Goal: Transaction & Acquisition: Obtain resource

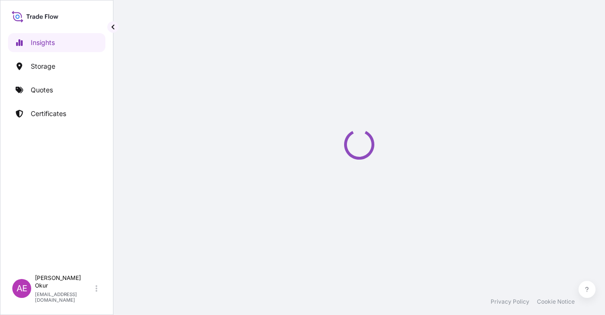
select select "2025"
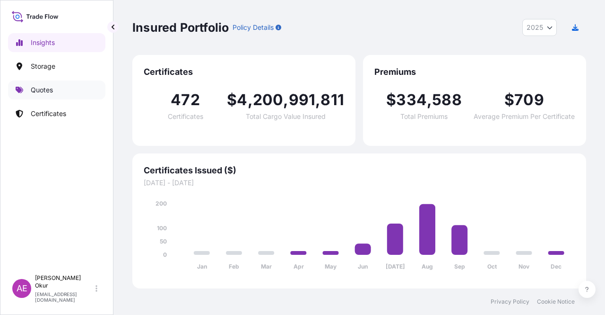
click at [67, 86] on link "Quotes" at bounding box center [56, 89] width 97 height 19
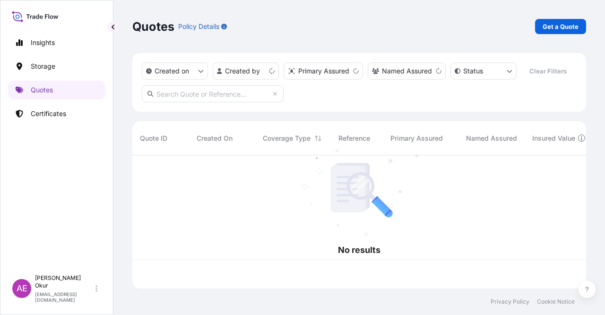
scroll to position [131, 447]
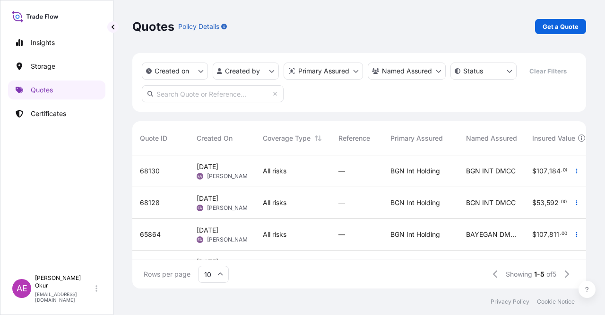
click at [540, 8] on div "Quotes Policy Details Get a Quote" at bounding box center [359, 26] width 454 height 53
drag, startPoint x: 548, startPoint y: 17, endPoint x: 550, endPoint y: 32, distance: 15.3
click at [548, 17] on div "Quotes Policy Details Get a Quote" at bounding box center [359, 26] width 454 height 53
click at [552, 32] on link "Get a Quote" at bounding box center [560, 26] width 51 height 15
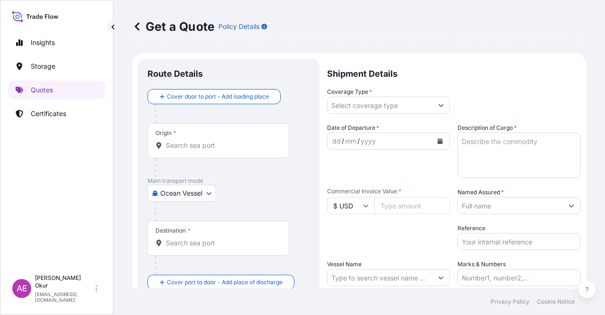
scroll to position [15, 0]
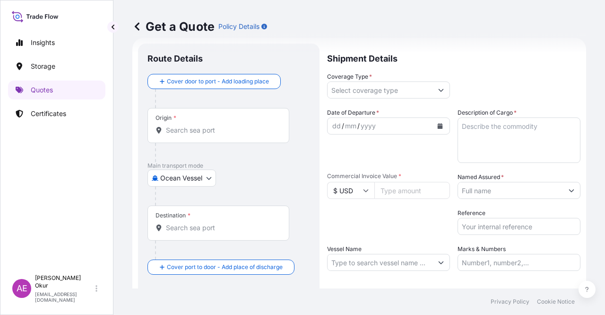
click at [189, 178] on body "Insights Storage Quotes Certificates AE Alp Eren Okur alperen.okur@polarisbroke…" at bounding box center [302, 157] width 605 height 315
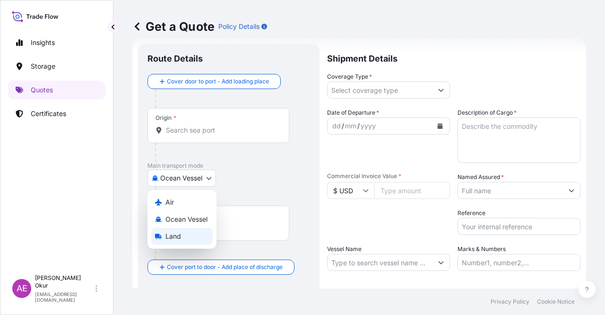
click at [184, 242] on div "Land" at bounding box center [181, 236] width 61 height 17
select select "Land"
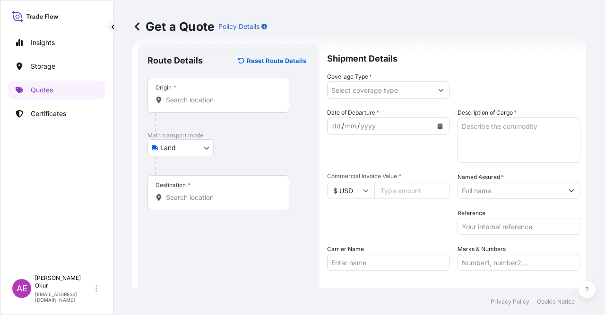
click at [199, 105] on div "Origin *" at bounding box center [219, 95] width 142 height 35
click at [199, 105] on input "Origin *" at bounding box center [222, 99] width 112 height 9
paste input "DORTMUND"
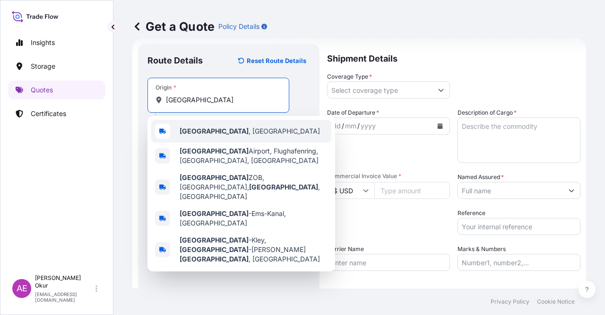
click at [205, 137] on div "Dortmund , Germany" at bounding box center [241, 131] width 180 height 23
type input "Dortmund, Germany"
click at [205, 122] on input "Text to appear on certificate" at bounding box center [219, 122] width 142 height 17
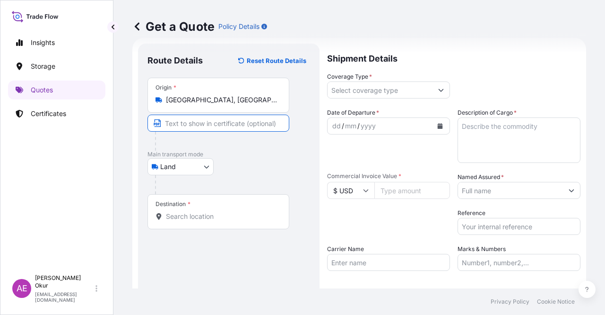
paste input "DORTMUND"
type input "DORTMUND / GERMANY"
click at [205, 206] on div "Destination *" at bounding box center [219, 211] width 142 height 35
click at [205, 211] on input "Destination *" at bounding box center [222, 215] width 112 height 9
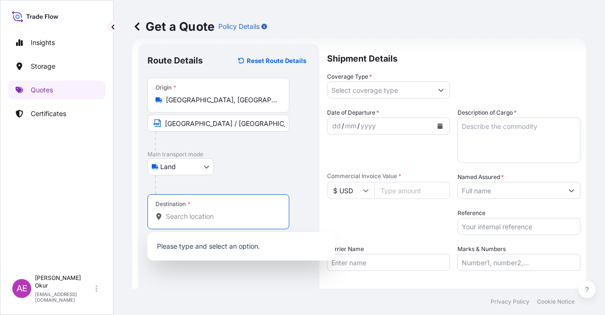
paste input "KOCAELI"
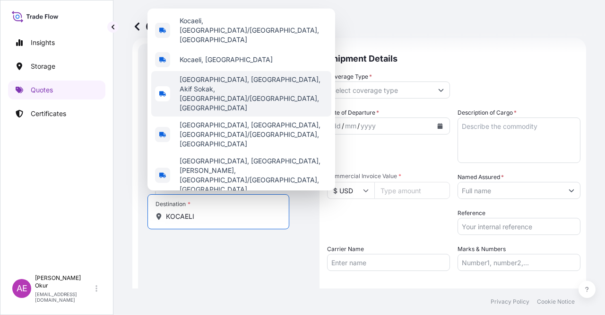
click at [226, 64] on span "Kocaeli, Türkiye" at bounding box center [226, 59] width 93 height 9
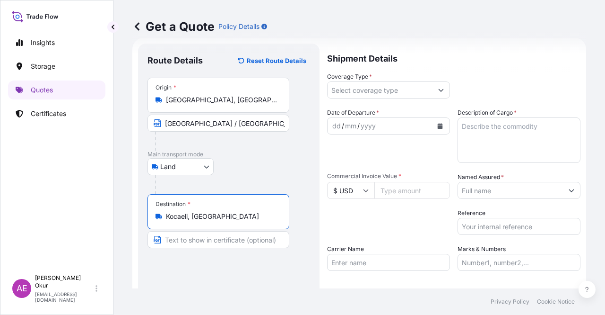
type input "Kocaeli, Türkiye"
click at [197, 244] on input "Text to appear on certificate" at bounding box center [219, 239] width 142 height 17
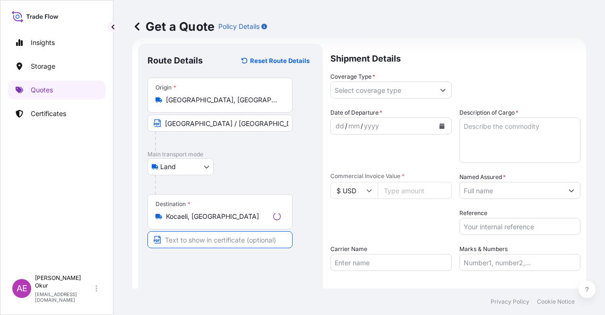
paste input "KOCAELI"
type input "KOCAELI / TURKEY"
click at [372, 84] on input "Coverage Type *" at bounding box center [380, 89] width 105 height 17
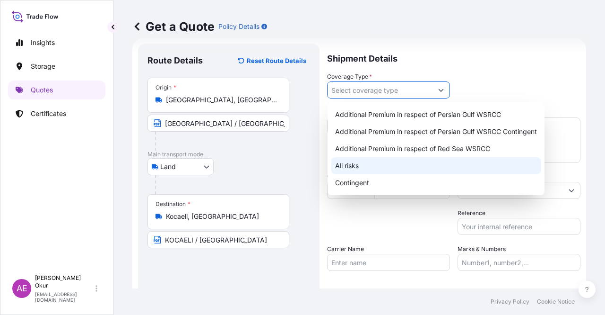
click at [343, 165] on div "All risks" at bounding box center [437, 165] width 210 height 17
type input "All risks"
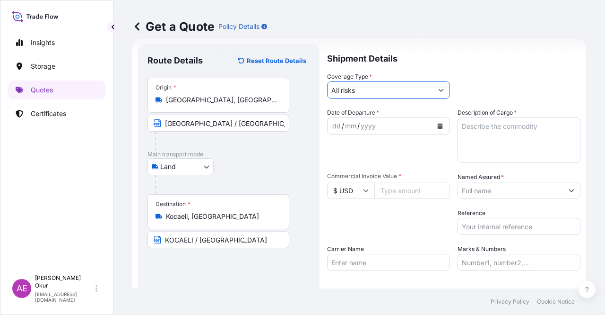
click at [334, 119] on div "dd / mm / yyyy" at bounding box center [380, 125] width 105 height 17
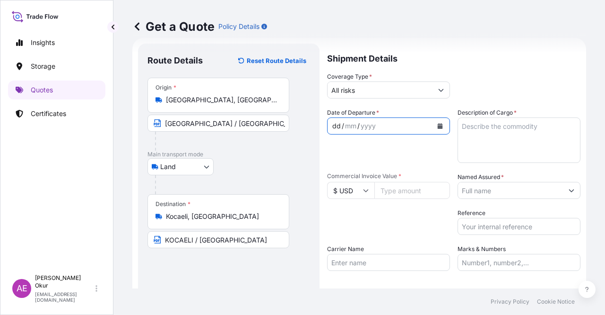
click at [333, 126] on div "dd" at bounding box center [337, 125] width 10 height 11
click at [504, 144] on textarea "Description of Cargo *" at bounding box center [519, 139] width 123 height 45
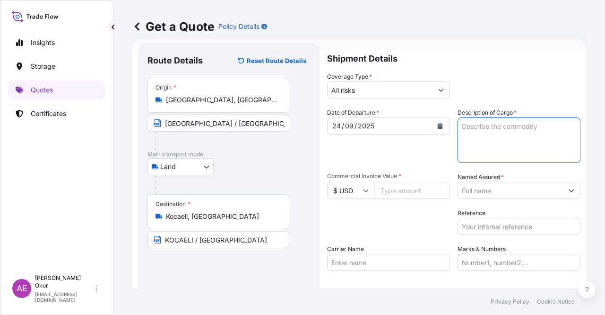
paste textarea "SPECIAL BLACK 4 POWDER – OFF SPEC"
type textarea "SPECIAL BLACK 4 POWDER – OFF SPEC"
click at [345, 193] on input "$ USD" at bounding box center [350, 190] width 47 height 17
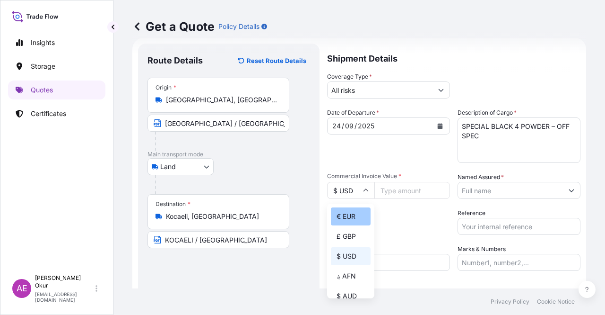
drag, startPoint x: 350, startPoint y: 220, endPoint x: 400, endPoint y: 202, distance: 53.7
click at [349, 220] on div "€ EUR" at bounding box center [351, 216] width 40 height 18
type input "€ EUR"
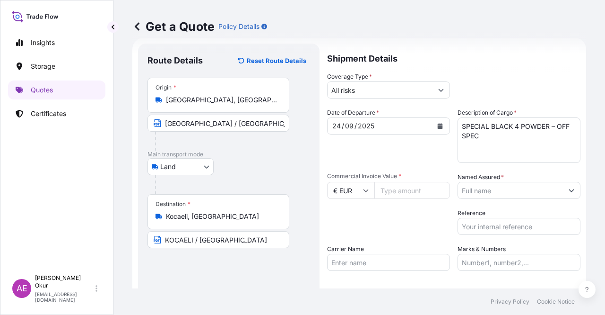
click at [411, 193] on input "Commercial Invoice Value *" at bounding box center [413, 190] width 76 height 17
paste input "2.9"
type input "2.9"
click at [470, 153] on textarea "Description of Cargo *" at bounding box center [519, 139] width 123 height 45
paste textarea "SPECIAL BLACK 4 POWDER – OFF SPEC"
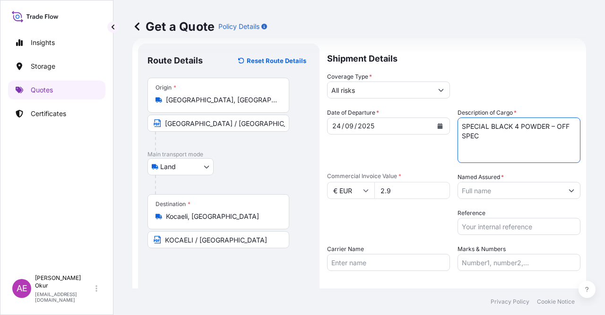
type textarea "SPECIAL BLACK 4 POWDER – OFF SPEC"
click at [405, 192] on input "2.9" at bounding box center [413, 190] width 76 height 17
drag, startPoint x: 405, startPoint y: 192, endPoint x: 376, endPoint y: 193, distance: 29.4
click at [376, 193] on input "2.9" at bounding box center [413, 190] width 76 height 17
paste input "904"
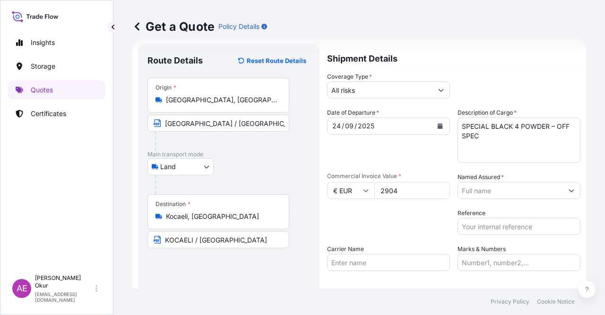
type input "2904"
click at [515, 190] on input "Named Assured *" at bounding box center [510, 190] width 105 height 17
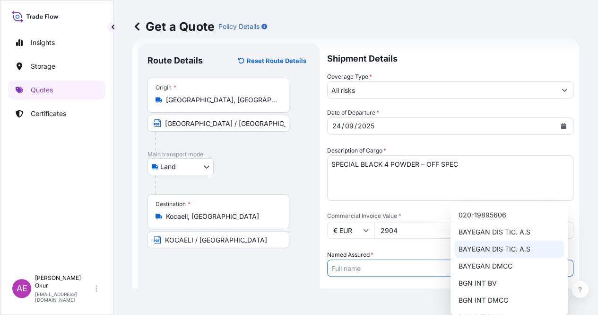
click at [517, 244] on div "BAYEGAN DIS TIC. A.S" at bounding box center [510, 248] width 110 height 17
type input "BAYEGAN DIS TIC. A.S"
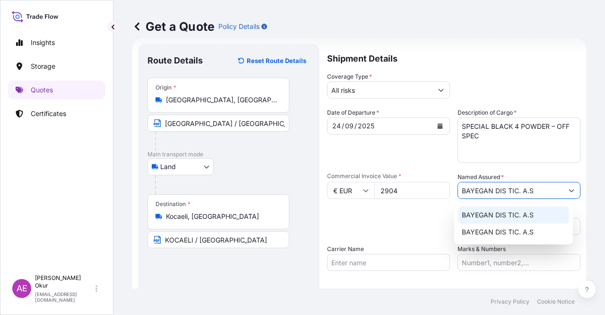
click at [481, 260] on input "Marks & Numbers" at bounding box center [519, 262] width 123 height 17
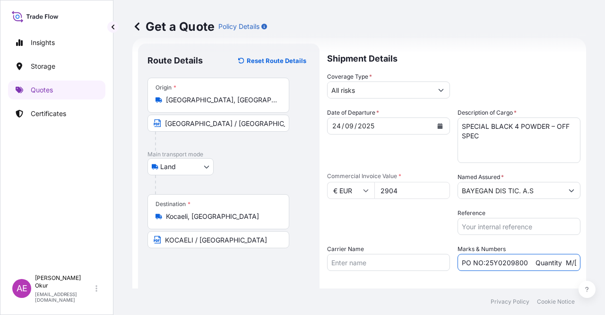
drag, startPoint x: 526, startPoint y: 260, endPoint x: 482, endPoint y: 265, distance: 44.7
click at [482, 265] on input "PO NO:25Y0209800 Quantity M/Tonn: 30.020,99 Premium: USD 2.597,27" at bounding box center [519, 262] width 123 height 17
paste input "B0135200"
drag, startPoint x: 544, startPoint y: 259, endPoint x: 572, endPoint y: 263, distance: 28.6
click at [572, 263] on input "PO NO:25B0135200 Quantity M/Tonn: 30.020,99 Premium: USD 2.597,27" at bounding box center [519, 262] width 123 height 17
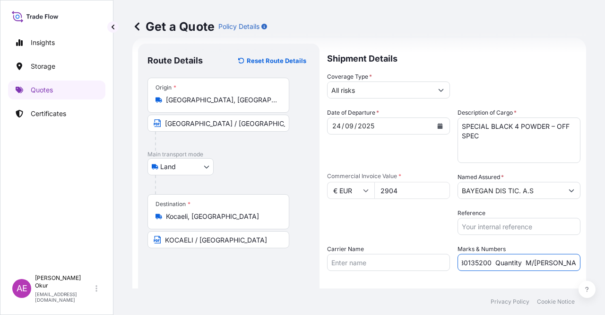
scroll to position [0, 63]
click at [502, 266] on input "PO NO:25B0135200 Quantity M/Tonn: 30.020,99 Premium: USD 2.597,27" at bounding box center [519, 262] width 123 height 17
drag, startPoint x: 520, startPoint y: 263, endPoint x: 551, endPoint y: 263, distance: 30.7
click at [551, 263] on input "PO NO:25B0135200 Quantity M/Tonn: 30.020,99 Premium: USD 2.597,27" at bounding box center [519, 262] width 123 height 17
paste input "0,880"
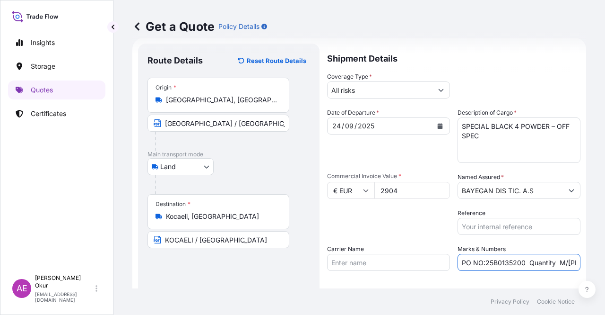
scroll to position [0, 108]
drag, startPoint x: 546, startPoint y: 264, endPoint x: 605, endPoint y: 268, distance: 59.2
click at [605, 268] on div "Get a Quote Policy Details Route Details Reset Route Details Place of loading R…" at bounding box center [360, 144] width 492 height 288
click at [547, 263] on input "PO NO:25B0135200 Quantity M/Tonn: 0,880 Premium: USD 2.597,27" at bounding box center [519, 262] width 123 height 17
drag, startPoint x: 539, startPoint y: 262, endPoint x: 529, endPoint y: 263, distance: 10.0
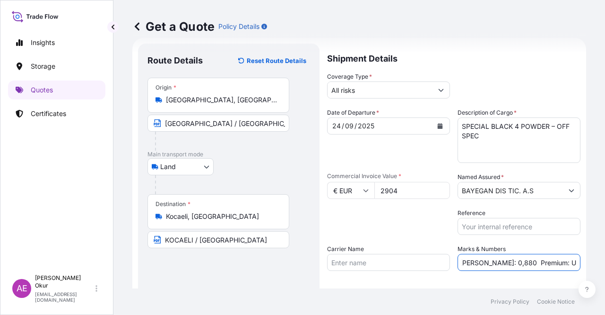
click at [529, 263] on input "PO NO:25B0135200 Quantity M/Tonn: 0,880 Premium: USD 2.597,27" at bounding box center [519, 262] width 123 height 17
drag, startPoint x: 552, startPoint y: 263, endPoint x: 605, endPoint y: 266, distance: 53.1
click at [605, 266] on div "Get a Quote Policy Details Route Details Reset Route Details Place of loading R…" at bounding box center [360, 144] width 492 height 288
paste input "0,32"
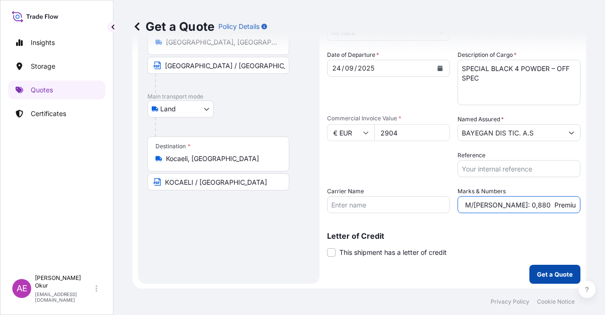
scroll to position [73, 0]
type input "PO NO:25B0135200 Quantity M/Tonn: 0,880 Premium: EUR 0,32"
click at [559, 267] on button "Get a Quote" at bounding box center [555, 273] width 51 height 19
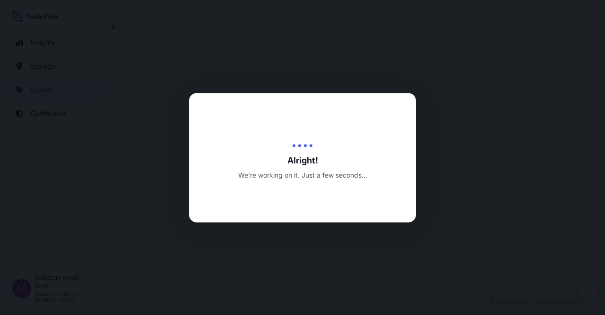
select select "Land"
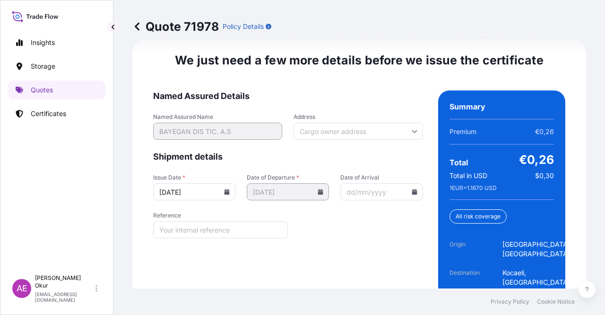
scroll to position [1277, 0]
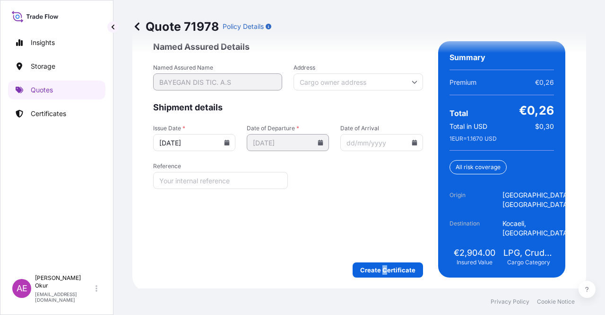
click at [381, 256] on form "Named Assured Details Named Assured Name BAYEGAN DIS TIC. A.S Address Shipment …" at bounding box center [288, 159] width 270 height 236
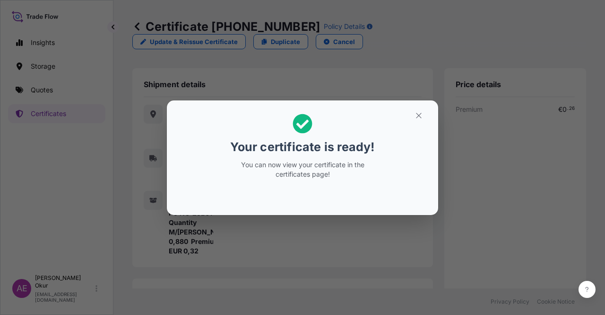
click at [417, 122] on button "button" at bounding box center [419, 115] width 24 height 15
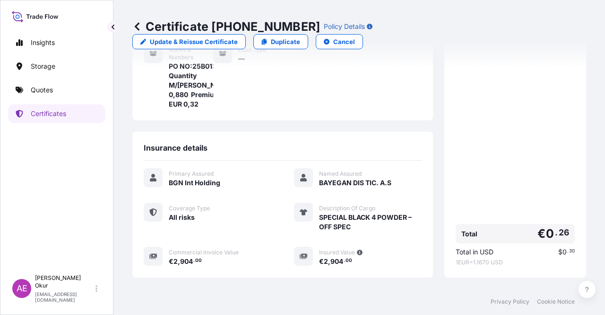
scroll to position [227, 0]
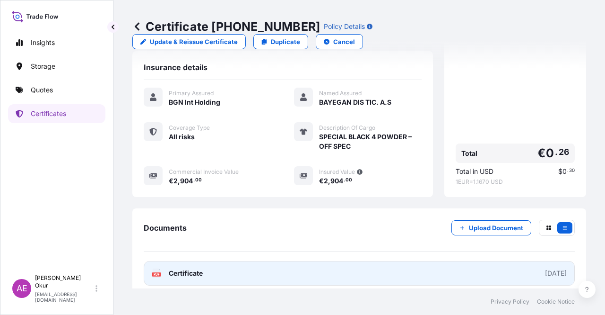
click at [180, 268] on span "Certificate" at bounding box center [186, 272] width 34 height 9
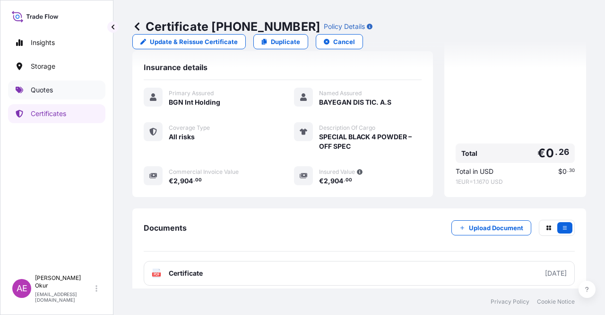
click at [45, 93] on p "Quotes" at bounding box center [42, 89] width 22 height 9
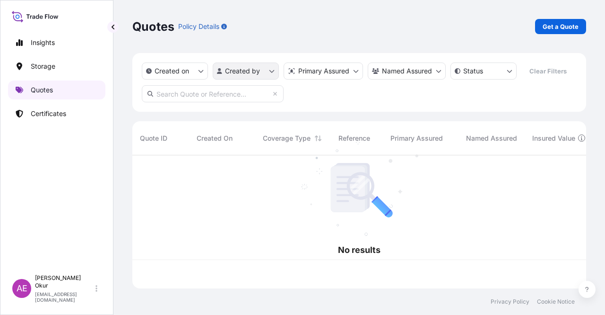
scroll to position [131, 447]
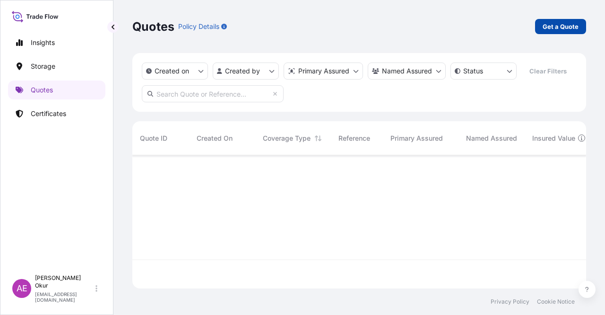
click at [571, 28] on p "Get a Quote" at bounding box center [561, 26] width 36 height 9
select select "Ocean Vessel"
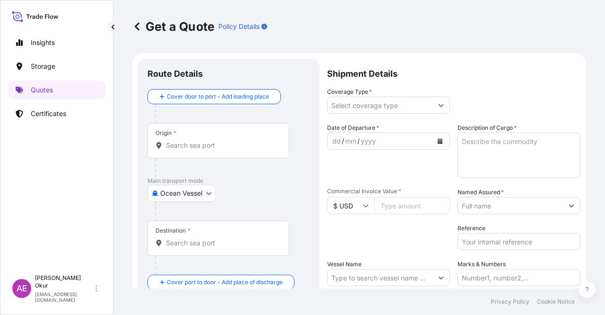
scroll to position [15, 0]
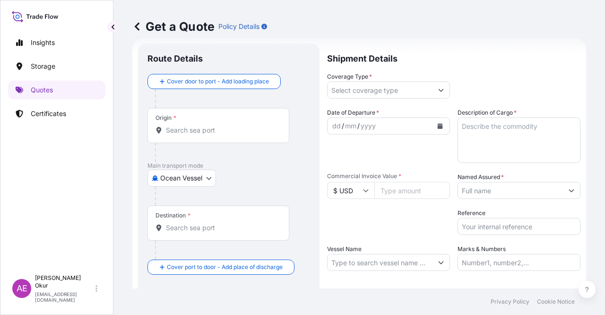
click at [237, 122] on div "Origin *" at bounding box center [219, 125] width 142 height 35
click at [237, 125] on input "Origin *" at bounding box center [222, 129] width 112 height 9
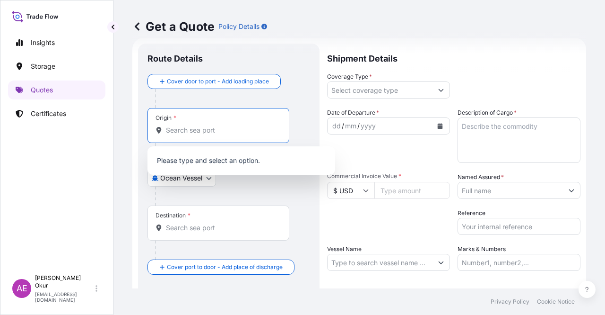
paste input "DORTMUND"
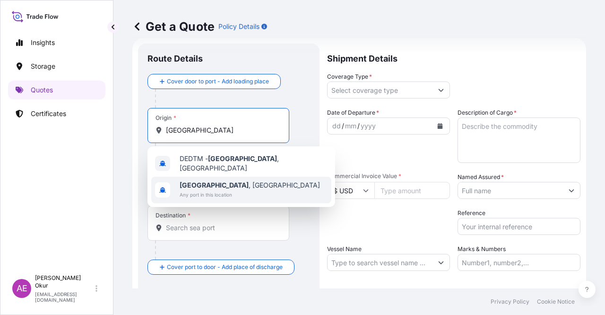
click at [223, 180] on span "Dortmund , Germany" at bounding box center [250, 184] width 140 height 9
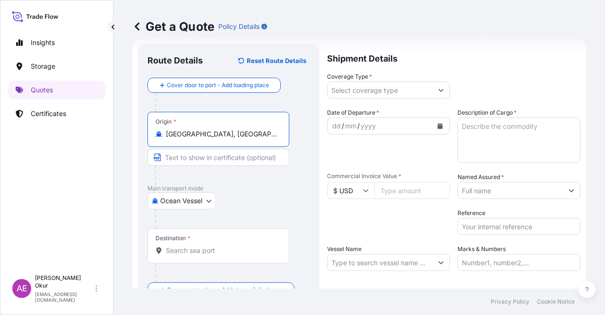
type input "Dortmund, Germany"
click at [217, 160] on input "Text to appear on certificate" at bounding box center [219, 157] width 142 height 17
paste input "DORTMUND"
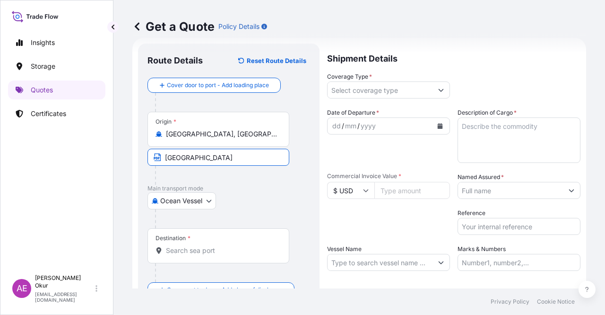
type input "DORTMUND / GERMANY"
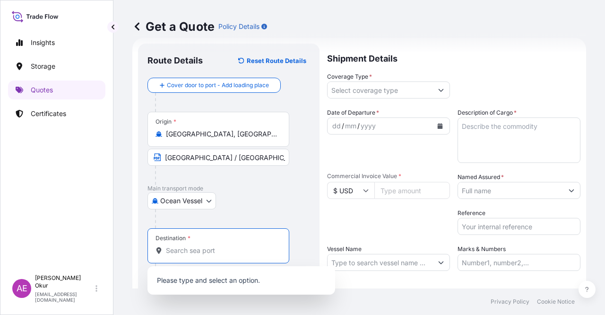
click at [205, 250] on input "Destination *" at bounding box center [222, 249] width 112 height 9
paste input "KOCAELI"
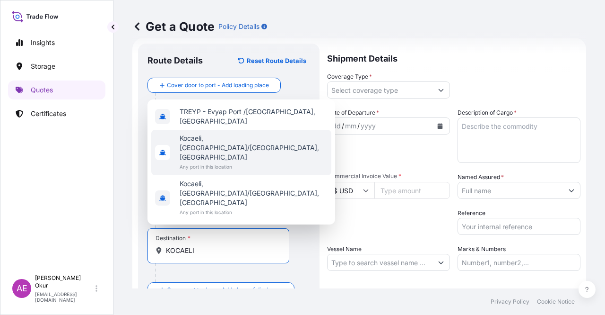
click at [227, 171] on span "Any port in this location" at bounding box center [254, 166] width 148 height 9
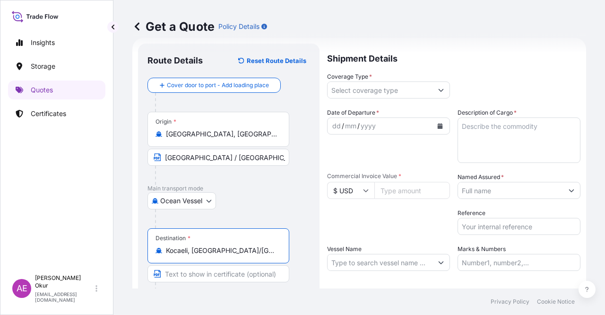
type input "Kocaeli, İzmit/Kocaeli, Türkiye"
click at [205, 273] on input "Text to appear on certificate" at bounding box center [219, 273] width 142 height 17
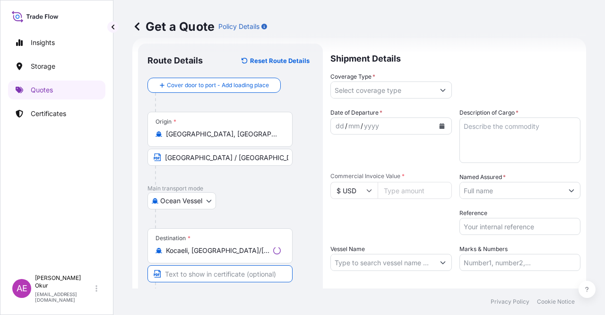
paste input "KOCAELI"
type input "KOCAELI / TURKEY"
click at [375, 86] on input "Coverage Type *" at bounding box center [380, 89] width 105 height 17
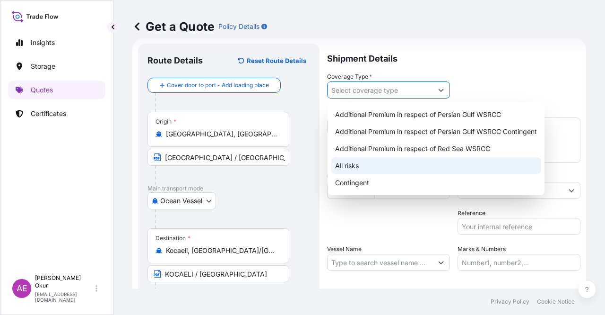
click at [354, 166] on div "All risks" at bounding box center [437, 165] width 210 height 17
type input "All risks"
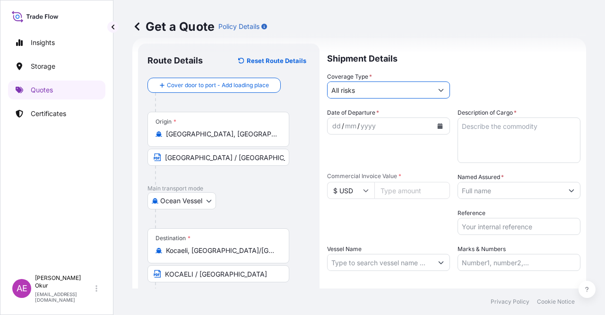
click at [335, 122] on div "dd" at bounding box center [337, 125] width 10 height 11
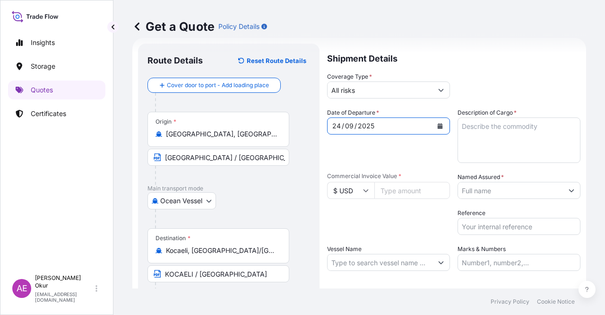
drag, startPoint x: 506, startPoint y: 170, endPoint x: 505, endPoint y: 162, distance: 8.2
click at [506, 168] on div "Date of Departure * 24 / 09 / 2025 Cargo Category * LPG, Crude Oil, Utility Fue…" at bounding box center [454, 189] width 254 height 163
click at [503, 153] on textarea "Description of Cargo *" at bounding box center [519, 139] width 123 height 45
paste textarea "SPECIAL BLACK 4 POWDER"
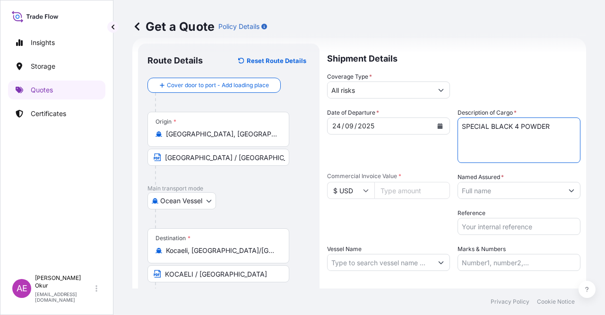
type textarea "SPECIAL BLACK 4 POWDER"
click at [351, 188] on input "$ USD" at bounding box center [350, 190] width 47 height 17
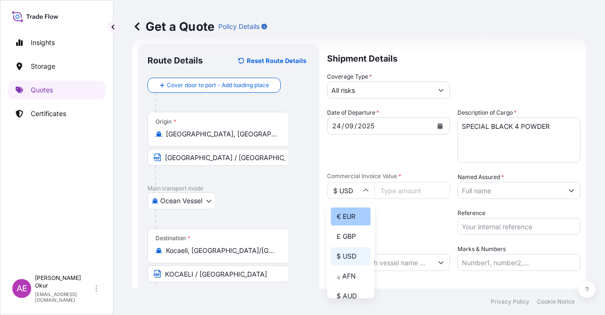
click at [359, 219] on div "€ EUR" at bounding box center [351, 216] width 40 height 18
type input "€ EUR"
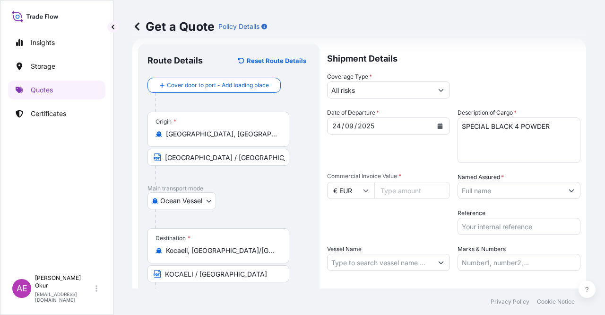
click at [397, 193] on input "Commercial Invoice Value *" at bounding box center [413, 190] width 76 height 17
paste input "4351.16"
type input "4351.16"
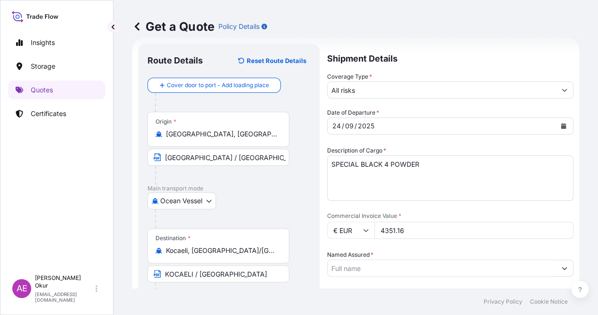
click at [497, 259] on input "Named Assured *" at bounding box center [442, 267] width 228 height 17
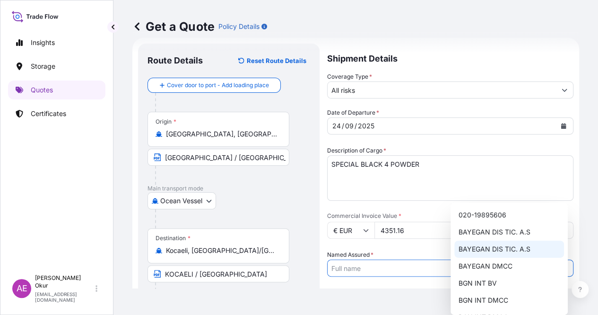
click at [501, 247] on span "BAYEGAN DIS TIC. A.S" at bounding box center [494, 248] width 72 height 9
type input "BAYEGAN DIS TIC. A.S"
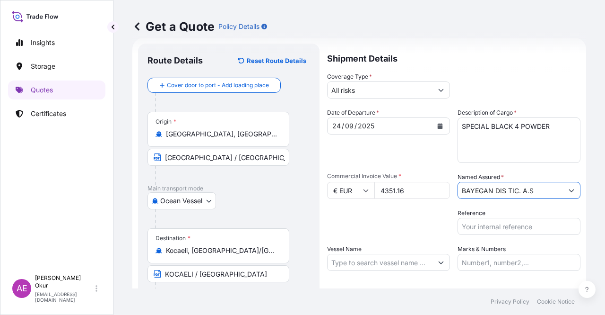
click at [190, 193] on body "14 options available. Insights Storage Quotes Certificates AE Alp Eren Okur alp…" at bounding box center [302, 157] width 605 height 315
click at [196, 132] on input "Dortmund, Germany" at bounding box center [222, 133] width 112 height 9
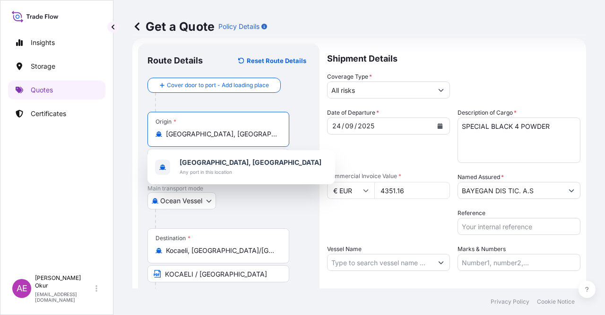
drag, startPoint x: 196, startPoint y: 132, endPoint x: 159, endPoint y: 138, distance: 37.3
click at [159, 138] on div "Dortmund, Germany" at bounding box center [219, 133] width 126 height 9
click at [166, 138] on input "Dortmund, Germany" at bounding box center [222, 133] width 112 height 9
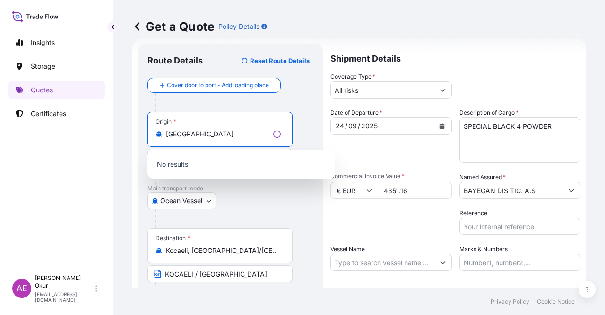
type input "Dortmund, Germany"
click at [208, 198] on body "14 options available. 1 option available. 0 options available. Insights Storage…" at bounding box center [302, 157] width 605 height 315
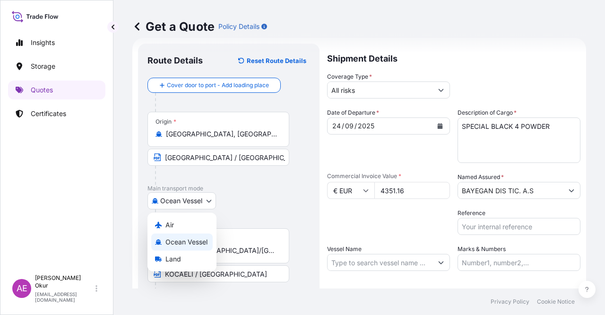
click at [192, 255] on div "Land" at bounding box center [181, 258] width 61 height 17
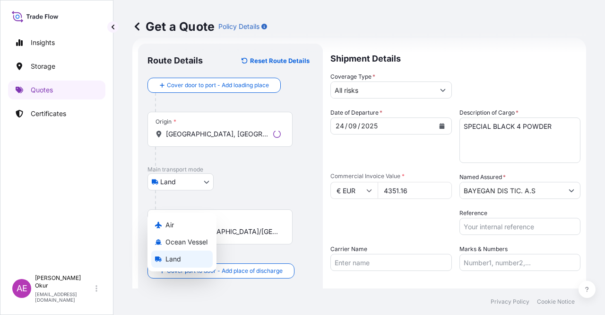
select select "Land"
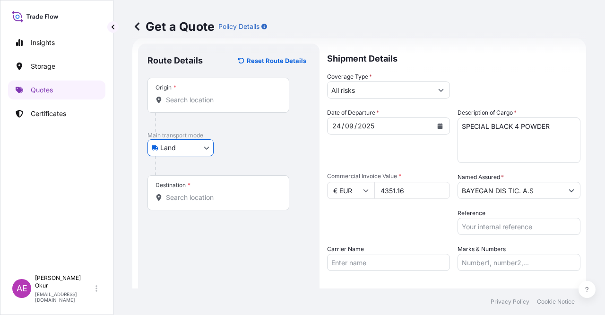
click at [200, 104] on input "Origin *" at bounding box center [222, 99] width 112 height 9
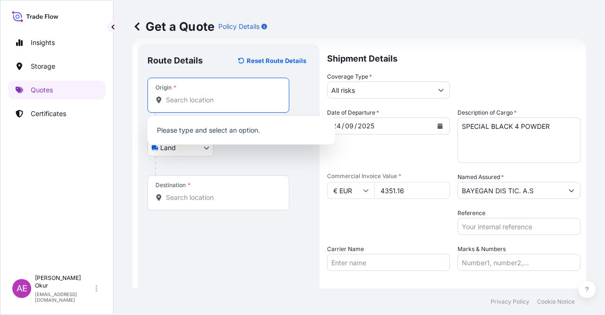
paste input "Dortmund,"
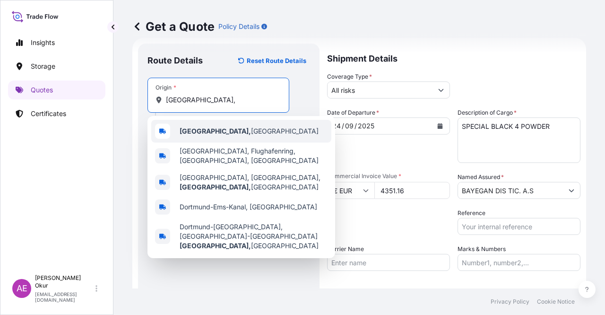
click at [212, 139] on div "Dortmund, Germany" at bounding box center [241, 131] width 180 height 23
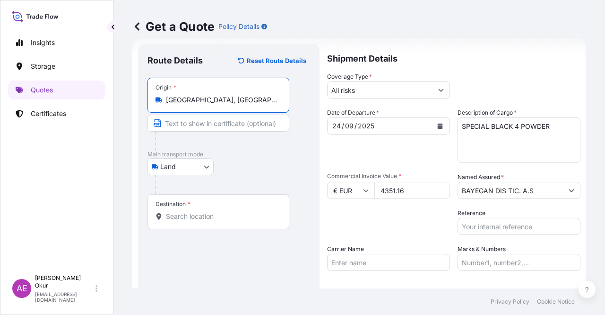
type input "Dortmund, Germany"
click at [201, 123] on input "Text to appear on certificate" at bounding box center [219, 122] width 142 height 17
paste input "Dortmund,"
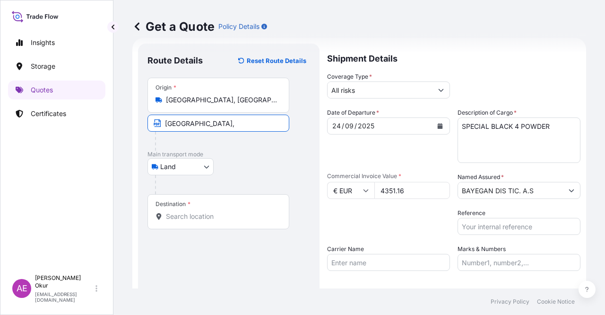
click at [218, 124] on input "Dortmund," at bounding box center [219, 122] width 142 height 17
type input "DORTMUND / GERMANY"
click at [234, 227] on div "Destination *" at bounding box center [219, 211] width 142 height 35
click at [234, 221] on input "Destination *" at bounding box center [222, 215] width 112 height 9
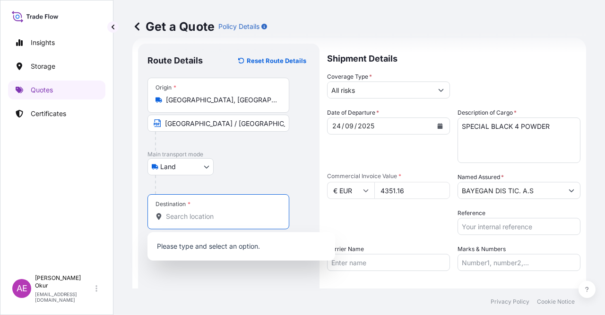
click at [234, 224] on div "Destination *" at bounding box center [219, 211] width 142 height 35
click at [234, 221] on input "Destination *" at bounding box center [222, 215] width 112 height 9
paste input "KOCAELI"
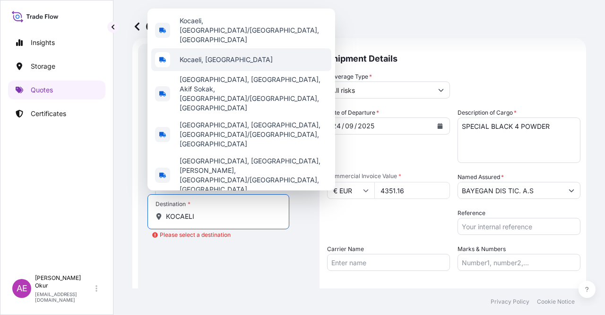
click at [231, 71] on div "Kocaeli, Türkiye" at bounding box center [241, 59] width 180 height 23
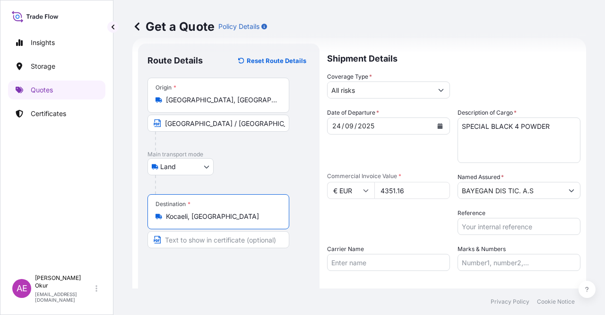
type input "Kocaeli, Türkiye"
click at [188, 244] on input "Text to appear on certificate" at bounding box center [219, 239] width 142 height 17
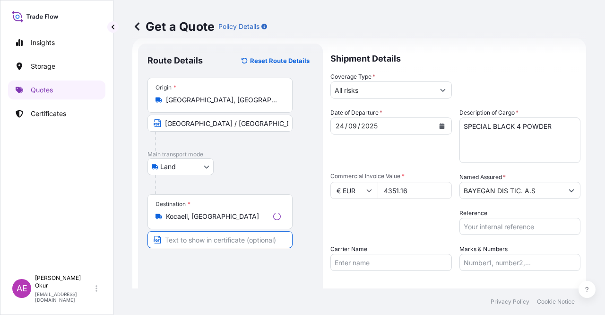
paste input "KOCAELI"
type input "KOCAELI / TURKEY"
click at [482, 263] on input "Marks & Numbers" at bounding box center [519, 262] width 123 height 17
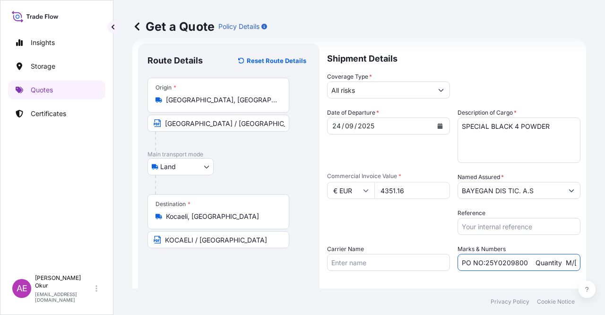
drag, startPoint x: 524, startPoint y: 263, endPoint x: 483, endPoint y: 265, distance: 40.8
click at [483, 265] on input "PO NO:25Y0209800 Quantity M/Tonn: 30.020,99 Premium: USD 2.597,27" at bounding box center [519, 262] width 123 height 17
drag, startPoint x: 528, startPoint y: 262, endPoint x: 483, endPoint y: 264, distance: 45.0
click at [483, 264] on input "PO NO:25Y0209800 Quantity M/Tonn: 30.020,99 Premium: USD 2.597,27" at bounding box center [519, 262] width 123 height 17
paste input "B0135100"
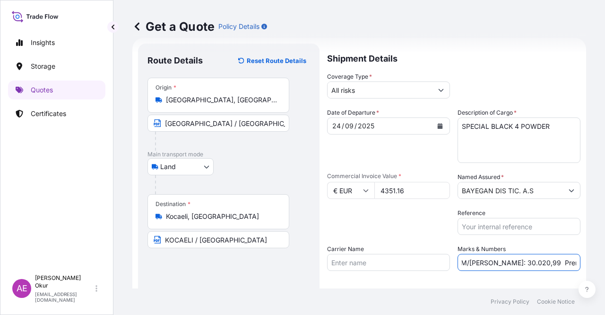
drag, startPoint x: 558, startPoint y: 260, endPoint x: 584, endPoint y: 267, distance: 26.5
click at [584, 267] on div "Get a Quote Policy Details Route Details Reset Route Details Place of loading R…" at bounding box center [360, 144] width 492 height 288
click at [523, 264] on input "PO NO:25B0135100 Quantity M/Tonn: 30.020,99 Premium: USD 2.597,27" at bounding box center [519, 262] width 123 height 17
drag, startPoint x: 461, startPoint y: 261, endPoint x: 495, endPoint y: 264, distance: 33.8
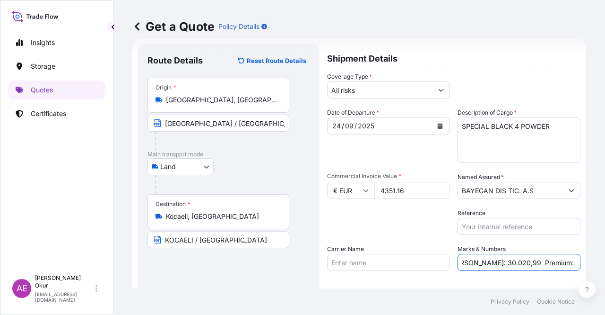
click at [496, 264] on input "PO NO:25B0135100 Quantity M/Tonn: 30.020,99 Premium: USD 2.597,27" at bounding box center [519, 262] width 123 height 17
paste input "0,440"
drag, startPoint x: 531, startPoint y: 267, endPoint x: 605, endPoint y: 257, distance: 74.5
click at [605, 257] on div "Get a Quote Policy Details Route Details Reset Route Details Place of loading R…" at bounding box center [360, 144] width 492 height 288
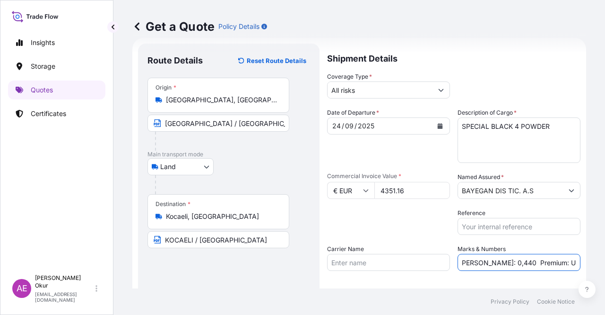
click at [557, 259] on input "PO NO:25B0135100 Quantity M/Tonn: 0,440 Premium: USD 2.597,27" at bounding box center [519, 262] width 123 height 17
drag, startPoint x: 543, startPoint y: 263, endPoint x: 605, endPoint y: 262, distance: 62.0
click at [605, 262] on div "Get a Quote Policy Details Route Details Reset Route Details Place of loading R…" at bounding box center [360, 144] width 492 height 288
paste input "0,48"
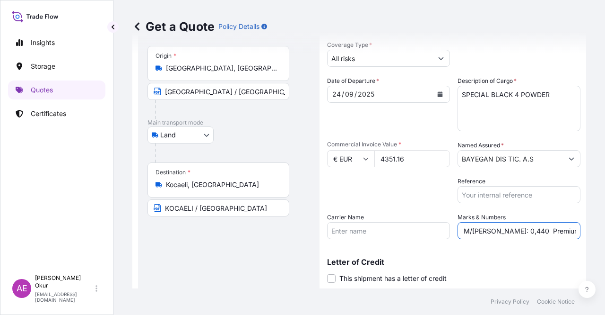
scroll to position [73, 0]
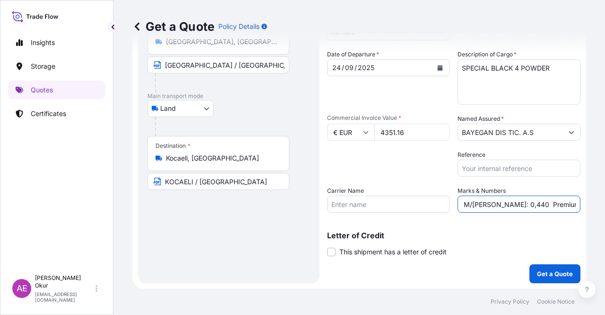
type input "PO NO:25B0135100 Quantity M/Tonn: 0,440 Premium: EUR 0,48"
click at [537, 273] on p "Get a Quote" at bounding box center [555, 273] width 36 height 9
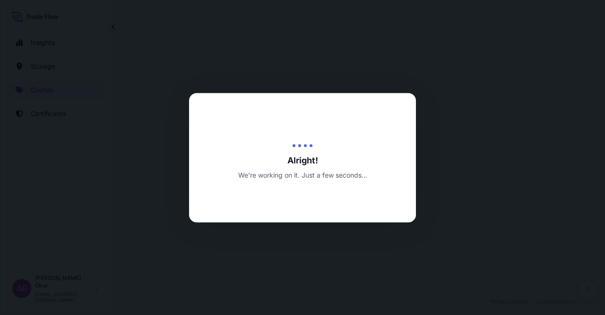
select select "Land"
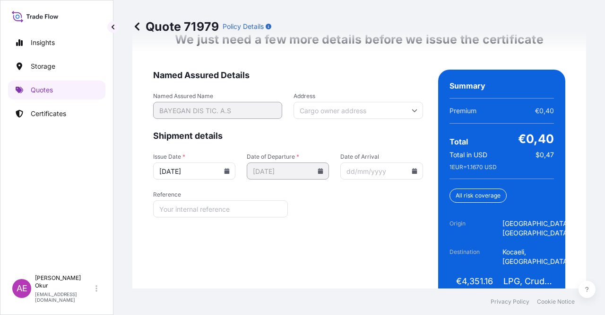
scroll to position [1277, 0]
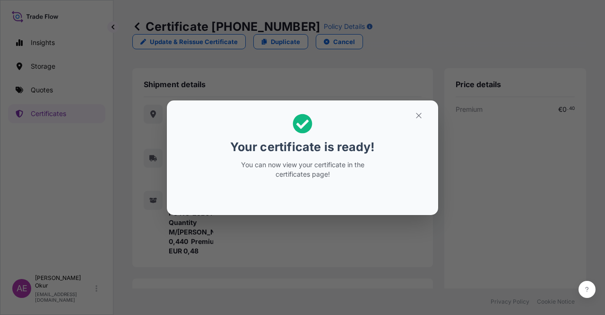
click at [434, 127] on section "Your certificate is ready! You can now view your certificate in the certificate…" at bounding box center [303, 157] width 272 height 114
click at [433, 126] on section "Your certificate is ready! You can now view your certificate in the certificate…" at bounding box center [303, 157] width 272 height 114
click at [423, 116] on button "button" at bounding box center [419, 115] width 24 height 15
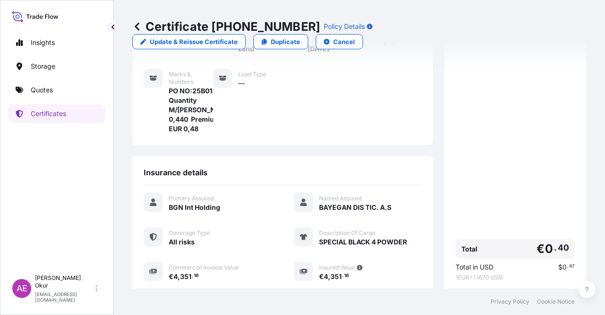
scroll to position [218, 0]
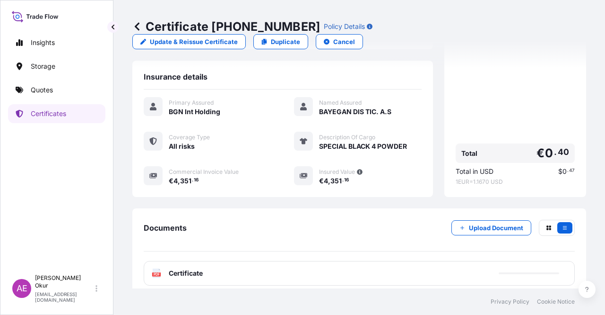
click at [194, 268] on span "Certificate" at bounding box center [186, 272] width 34 height 9
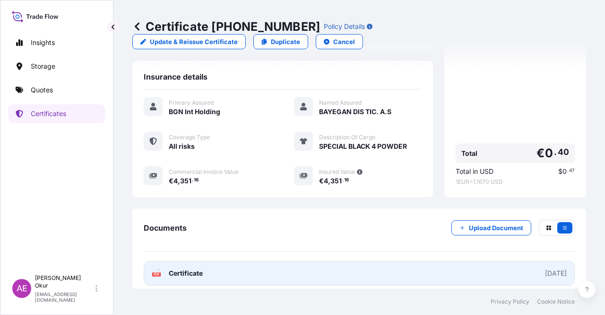
click at [178, 268] on span "Certificate" at bounding box center [186, 272] width 34 height 9
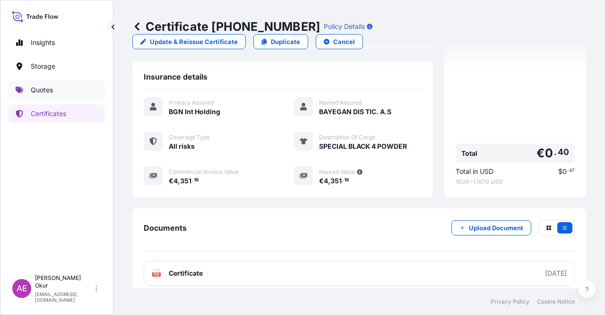
click at [64, 86] on link "Quotes" at bounding box center [56, 89] width 97 height 19
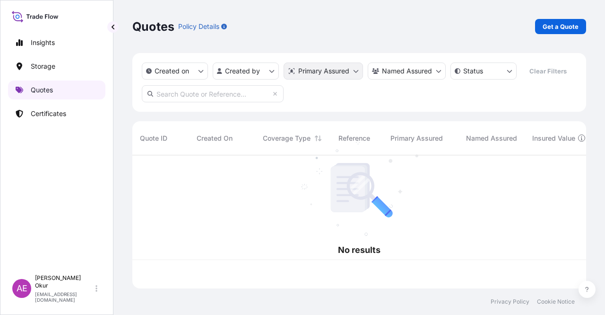
scroll to position [131, 447]
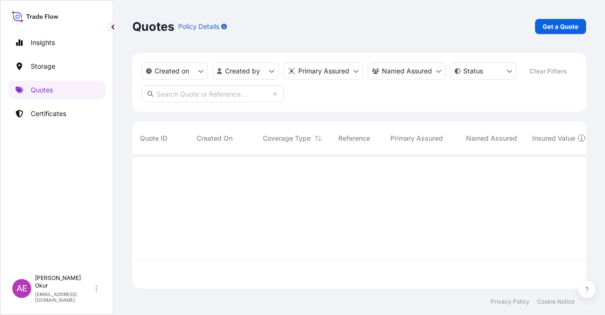
click at [561, 19] on link "Get a Quote" at bounding box center [560, 26] width 51 height 15
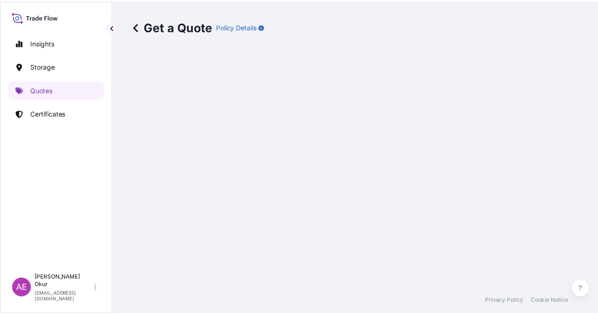
scroll to position [15, 0]
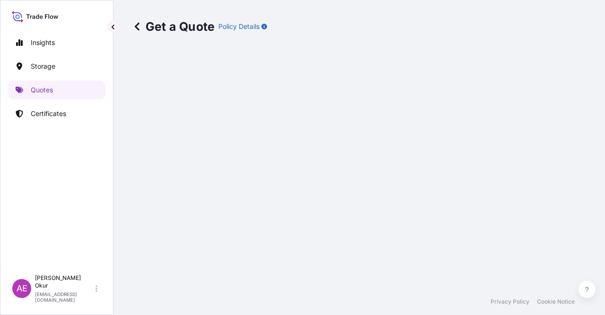
select select "Ocean Vessel"
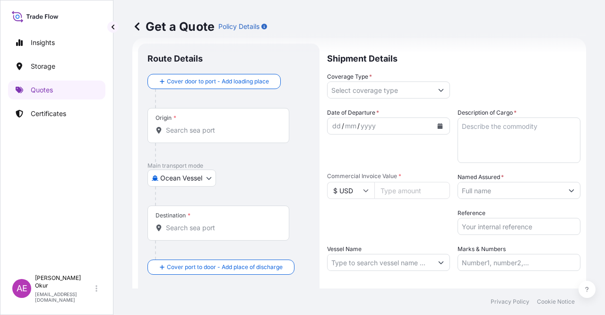
drag, startPoint x: 172, startPoint y: 121, endPoint x: 179, endPoint y: 127, distance: 9.4
click at [171, 121] on div "Origin *" at bounding box center [166, 118] width 21 height 8
click at [171, 125] on input "Origin *" at bounding box center [222, 129] width 112 height 9
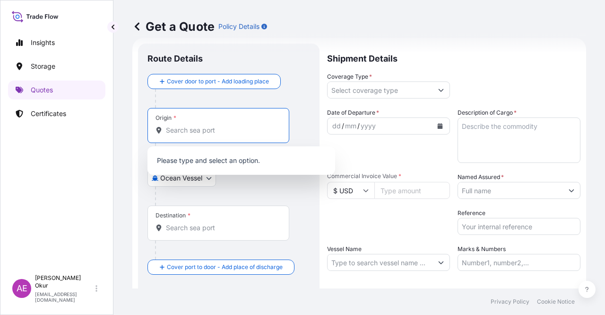
paste input "ANTWERP"
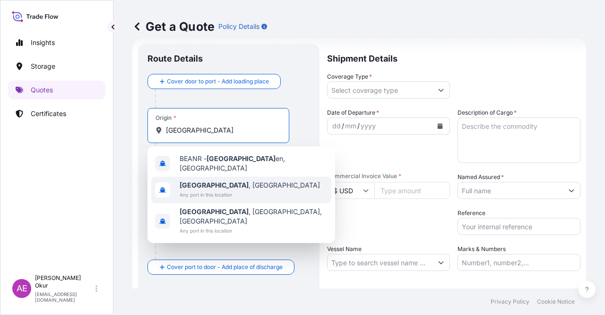
click at [214, 185] on span "Antwerp , Belgium" at bounding box center [250, 184] width 140 height 9
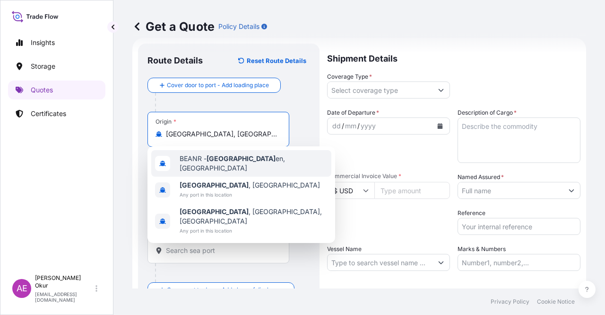
type input "Antwerp, Belgium"
click at [211, 166] on div at bounding box center [222, 175] width 134 height 19
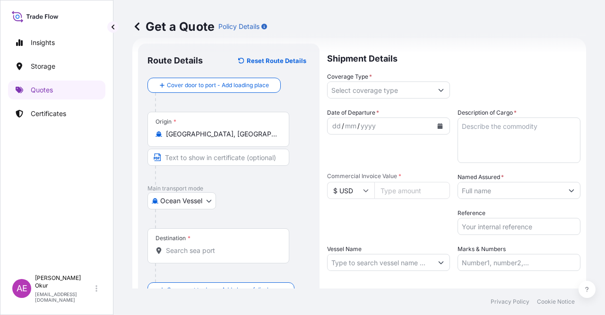
click at [210, 157] on input "Text to appear on certificate" at bounding box center [219, 157] width 142 height 17
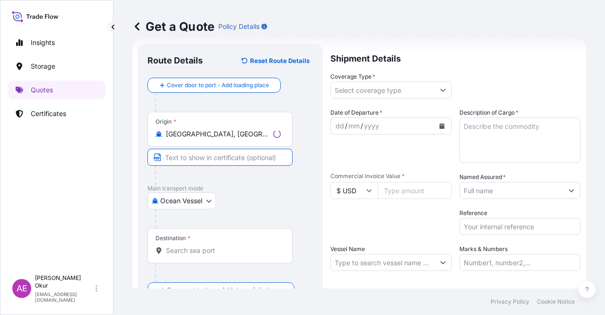
paste input "ANTWERP"
type input "ANTWERP / BELGIUM"
click at [198, 238] on div "Destination *" at bounding box center [219, 245] width 142 height 35
click at [198, 245] on input "Destination *" at bounding box center [222, 249] width 112 height 9
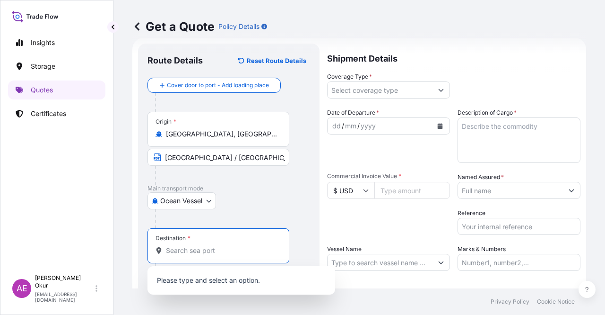
paste input "MERSIN"
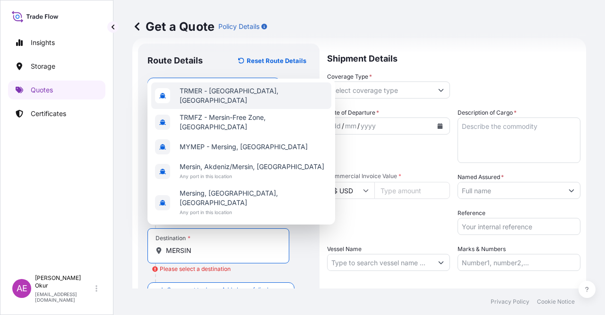
click at [227, 105] on span "TRMER - Mersin, Turkey" at bounding box center [254, 95] width 148 height 19
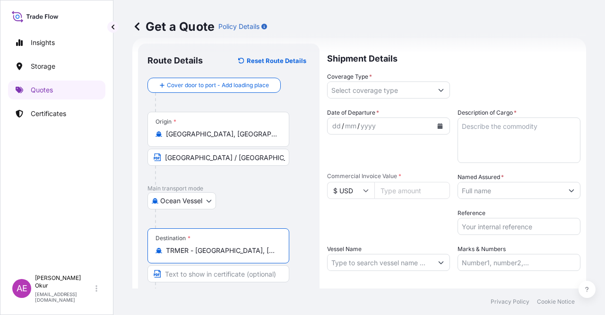
type input "TRMER - Mersin, Turkey"
click at [200, 277] on input "Text to appear on certificate" at bounding box center [219, 273] width 142 height 17
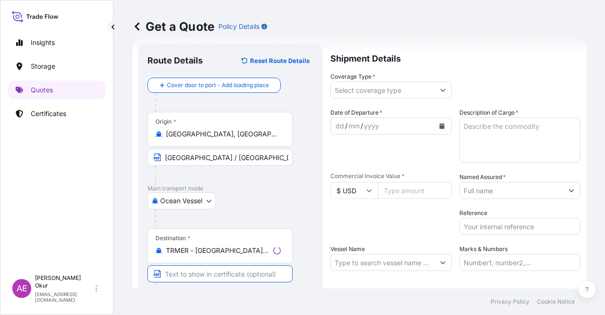
paste input "MERSIN"
type input "MERSIN / TURKEY"
click at [367, 88] on input "Coverage Type *" at bounding box center [380, 89] width 105 height 17
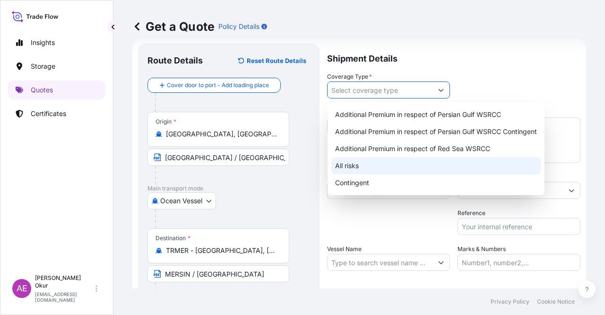
click at [361, 168] on div "All risks" at bounding box center [437, 165] width 210 height 17
type input "All risks"
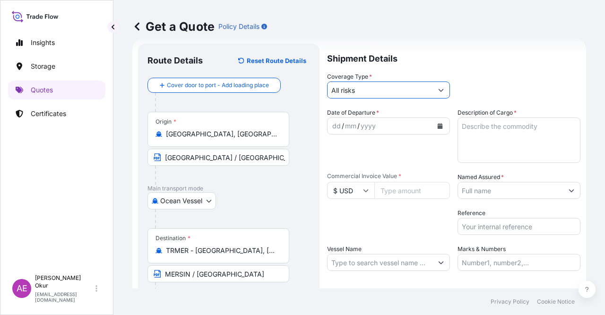
click at [333, 129] on div "dd" at bounding box center [337, 125] width 10 height 11
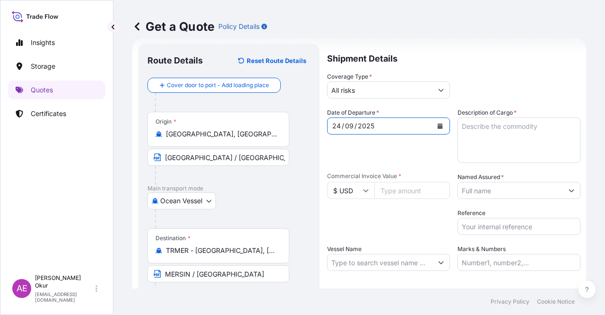
click at [490, 161] on textarea "Description of Cargo *" at bounding box center [519, 139] width 123 height 45
click at [396, 195] on input "Commercial Invoice Value *" at bounding box center [413, 190] width 76 height 17
paste input "343200"
type input "343200"
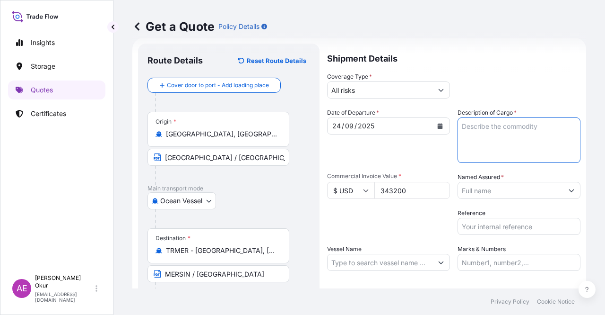
click at [485, 131] on textarea "Description of Cargo *" at bounding box center [519, 139] width 123 height 45
paste textarea "TI-PURE TITANIUM DIOXIDE (R105)"
type textarea "TI-PURE TITANIUM DIOXIDE (R105)"
click at [485, 198] on input "Named Assured *" at bounding box center [510, 190] width 105 height 17
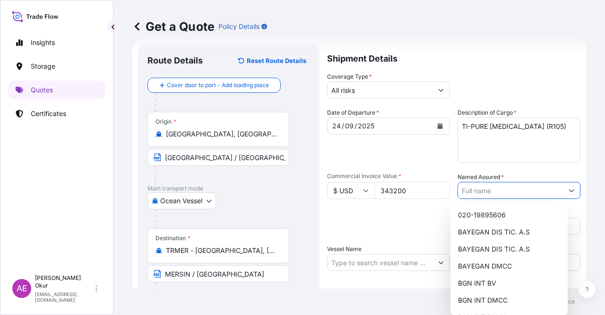
click at [487, 198] on div at bounding box center [519, 190] width 123 height 17
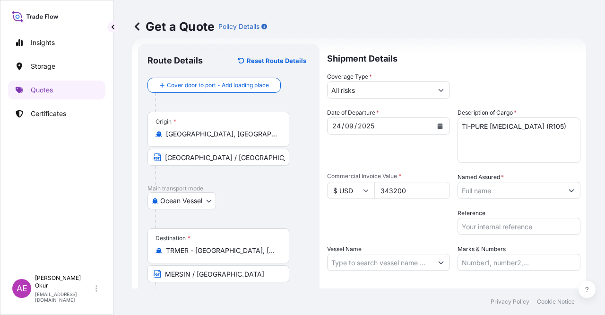
click at [488, 200] on div "Date of Departure * 24 / 09 / 2025 Cargo Category * LPG, Crude Oil, Utility Fue…" at bounding box center [454, 189] width 254 height 163
click at [494, 193] on input "Named Assured *" at bounding box center [510, 190] width 105 height 17
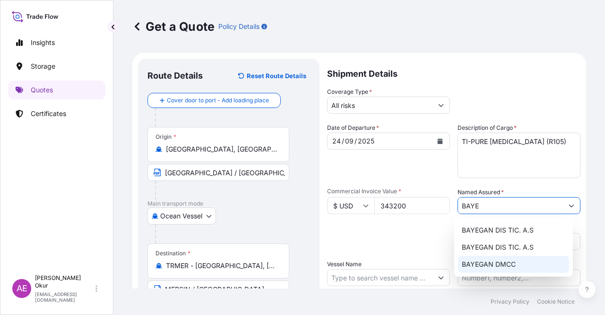
click at [498, 263] on span "BAYEGAN DMCC" at bounding box center [489, 263] width 54 height 9
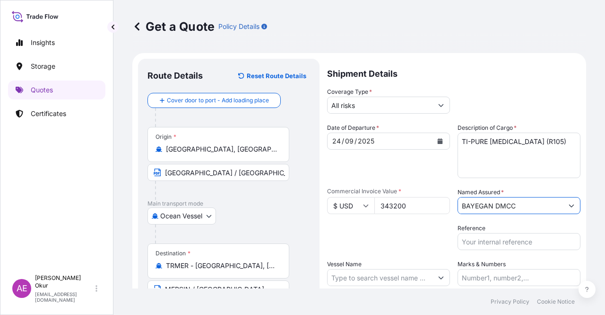
type input "BAYEGAN DMCC"
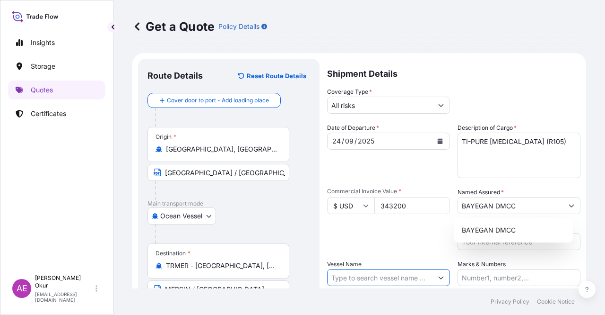
click at [401, 276] on input "Vessel Name" at bounding box center [380, 277] width 105 height 17
paste input "MSC INES, NL535A"
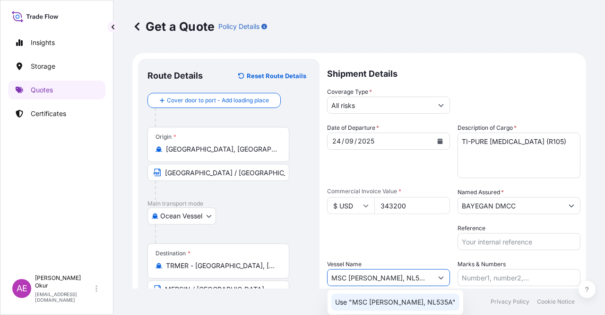
click at [391, 297] on p "Use "MSC INES, NL535A"" at bounding box center [395, 301] width 121 height 9
type input "MSC INES, NL535A"
click at [513, 276] on input "Marks & Numbers" at bounding box center [519, 277] width 123 height 17
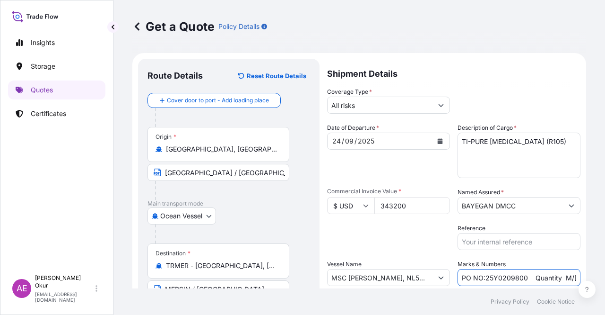
drag, startPoint x: 520, startPoint y: 278, endPoint x: 482, endPoint y: 278, distance: 37.8
click at [482, 278] on input "PO NO:25Y0209800 Quantity M/Tonn: 30.020,99 Premium: USD 2.597,27" at bounding box center [519, 277] width 123 height 17
paste input "20000"
drag, startPoint x: 547, startPoint y: 276, endPoint x: 574, endPoint y: 271, distance: 27.4
click at [574, 271] on form "Route Details Reset Route Details Cover door to port - Add loading place Place …" at bounding box center [359, 207] width 454 height 309
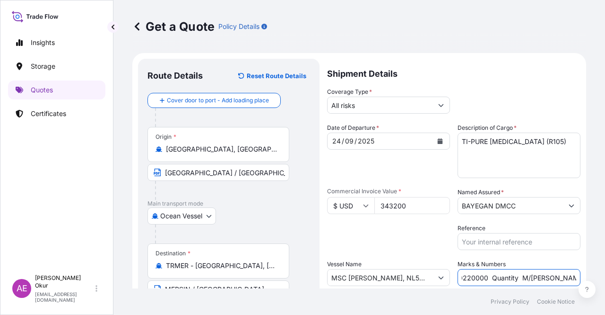
scroll to position [0, 85]
click at [510, 278] on input "PO NO:25Y0220000 Quantity M/Tonn: 30.020,99 Premium: USD 2.597,27" at bounding box center [519, 277] width 123 height 17
click at [501, 277] on input "PO NO:25Y0220000 Quantity M/Tonn: 30.020,99 Premium: USD 2.597,27" at bounding box center [519, 277] width 123 height 17
click at [500, 278] on input "PO NO:25Y0220000 Quantity M/Tonn: 30.020,99 Premium: USD 2.597,27" at bounding box center [519, 277] width 123 height 17
drag, startPoint x: 508, startPoint y: 277, endPoint x: 519, endPoint y: 277, distance: 11.4
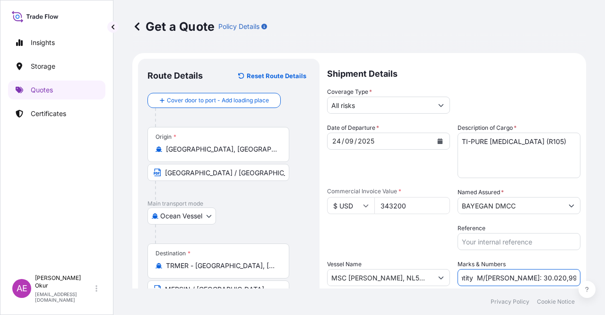
click at [519, 277] on input "PO NO:25Y0220000 Quantity M/Tonn: 30.020,99 Premium: USD 2.597,27" at bounding box center [519, 277] width 123 height 17
paste input "120,000"
drag, startPoint x: 563, startPoint y: 281, endPoint x: 577, endPoint y: 278, distance: 14.4
click at [605, 279] on div "Get a Quote Policy Details Route Details Reset Route Details Cover door to port…" at bounding box center [360, 144] width 492 height 288
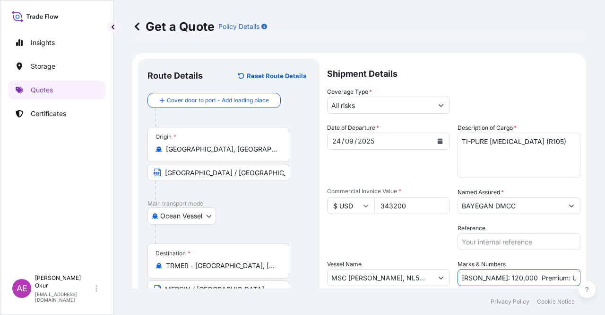
click at [521, 278] on input "PO NO:25Y0220000 Quantity M/Tonn: 120,000 Premium: USD 2.597,27" at bounding box center [519, 277] width 123 height 17
drag, startPoint x: 542, startPoint y: 277, endPoint x: 560, endPoint y: 278, distance: 17.5
click at [560, 278] on input "PO NO:25Y0220000 Quantity M/Tonn: 120,000 Premium: USD 2.597,27" at bounding box center [519, 277] width 123 height 17
click at [545, 277] on input "PO NO:25Y0220000 Quantity M/Tonn: 120,000 Premium: USD 2.597,27" at bounding box center [519, 277] width 123 height 17
click at [544, 278] on input "PO NO:25Y0220000 Quantity M/Tonn: 120,000 Premium: USD 2.597,27" at bounding box center [519, 277] width 123 height 17
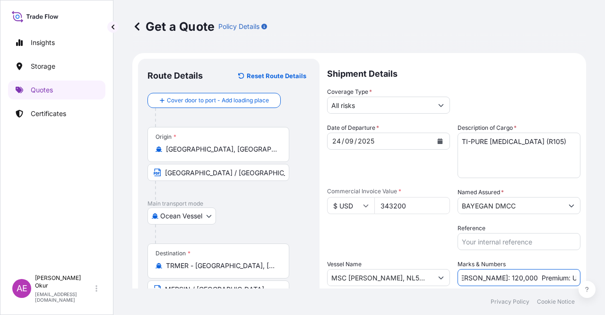
drag, startPoint x: 544, startPoint y: 278, endPoint x: 598, endPoint y: 279, distance: 53.5
click at [597, 279] on div "Get a Quote Policy Details Route Details Reset Route Details Cover door to port…" at bounding box center [360, 144] width 492 height 288
paste input "37,75"
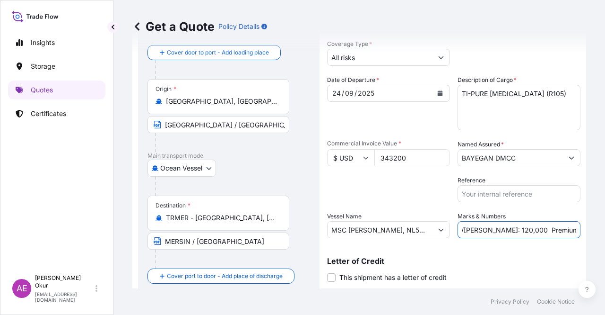
scroll to position [73, 0]
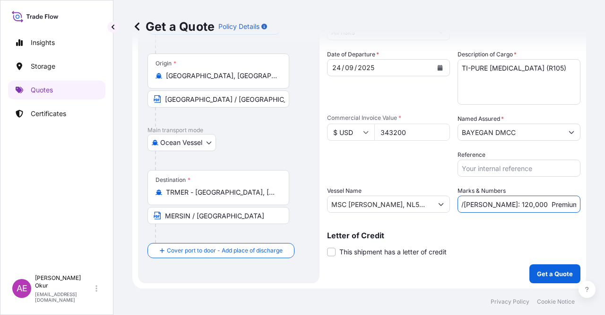
type input "PO NO:25Y0220000 Quantity M/Tonn: 120,000 Premium: USD 37,75"
click at [530, 278] on button "Get a Quote" at bounding box center [555, 273] width 51 height 19
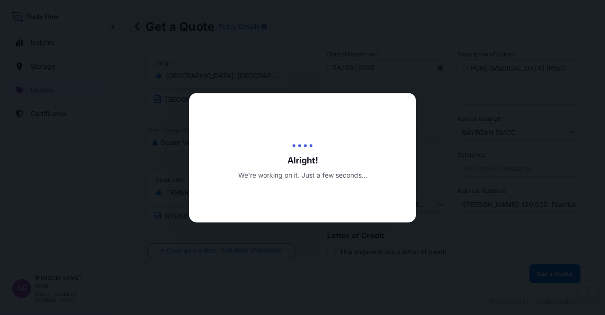
scroll to position [0, 0]
select select "Ocean Vessel"
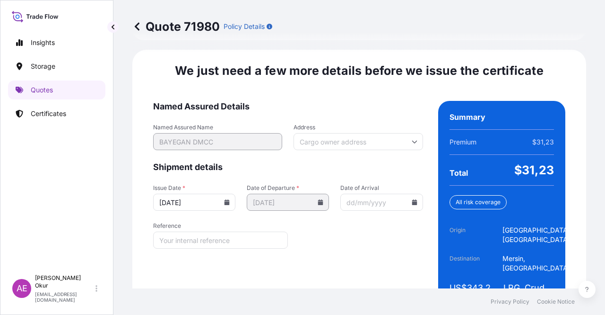
scroll to position [1194, 0]
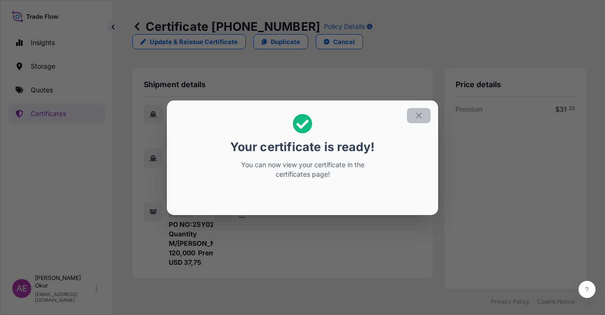
click at [416, 119] on icon "button" at bounding box center [419, 115] width 9 height 9
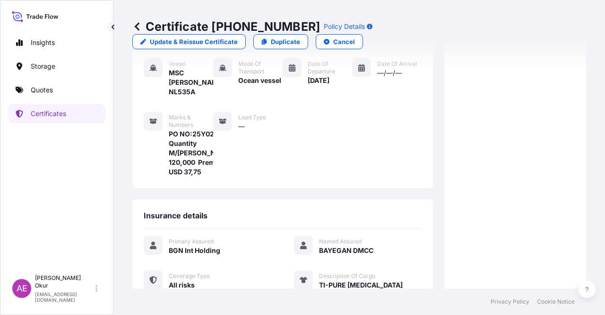
scroll to position [237, 0]
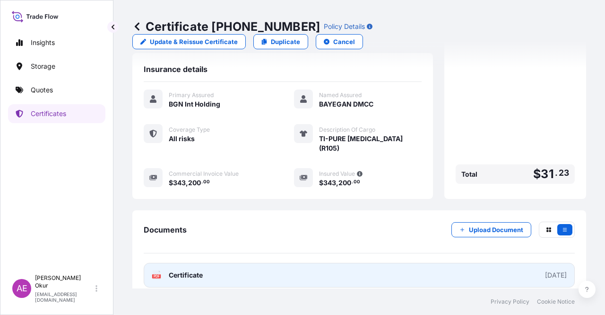
click at [202, 270] on span "Certificate" at bounding box center [186, 274] width 34 height 9
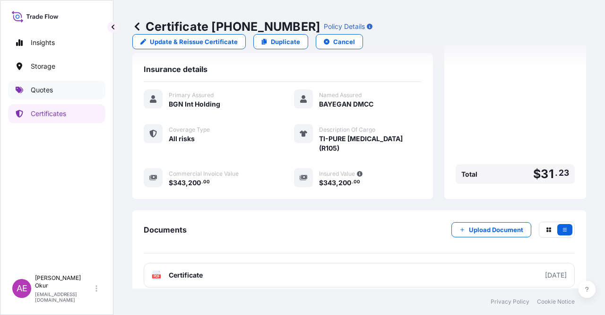
click at [32, 94] on link "Quotes" at bounding box center [56, 89] width 97 height 19
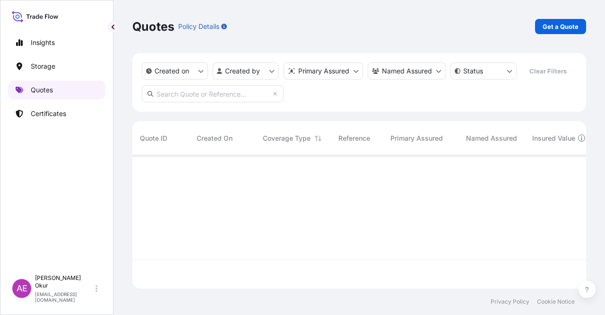
scroll to position [131, 447]
click at [561, 23] on p "Get a Quote" at bounding box center [561, 26] width 36 height 9
select select "Ocean Vessel"
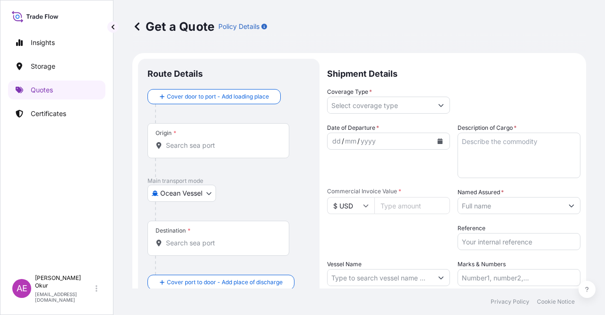
scroll to position [15, 0]
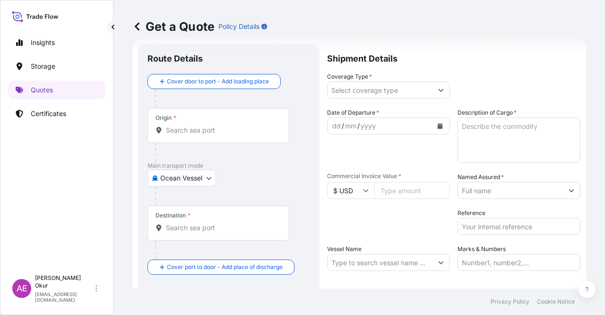
click at [188, 131] on input "Origin *" at bounding box center [222, 129] width 112 height 9
paste input "ANTWERP"
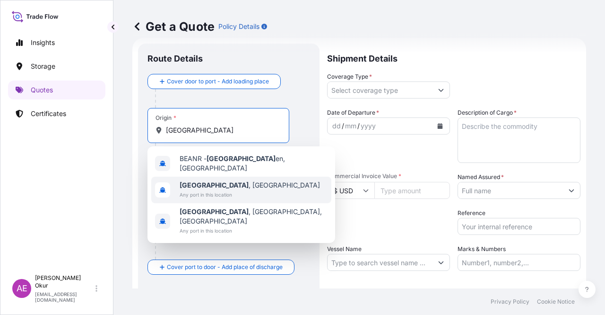
click at [216, 184] on span "Antwerp , Belgium" at bounding box center [250, 184] width 140 height 9
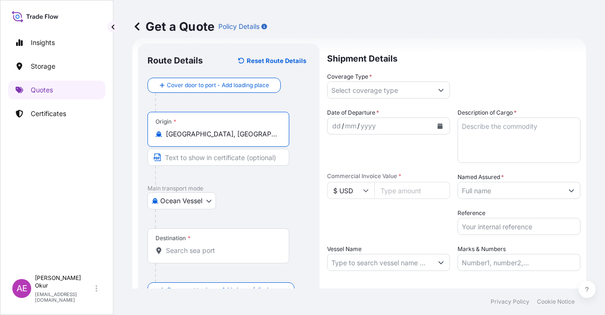
type input "Antwerp, Belgium"
click at [210, 164] on input "Text to appear on certificate" at bounding box center [219, 157] width 142 height 17
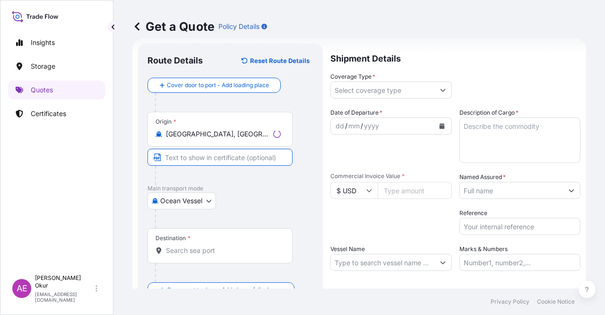
paste input "ANTWERP"
type input "ANTWERP / BELGIUM"
click at [170, 244] on div "Destination *" at bounding box center [219, 245] width 142 height 35
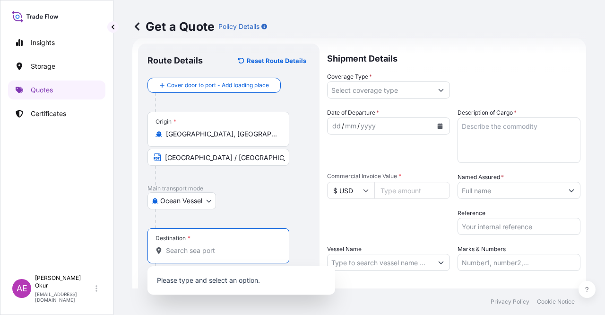
click at [179, 248] on input "Destination *" at bounding box center [222, 249] width 112 height 9
paste input "KOCAELI"
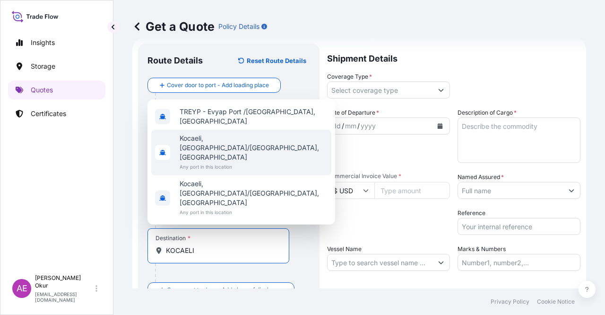
click at [219, 162] on span "Kocaeli, İzmit/Kocaeli, Türkiye" at bounding box center [254, 147] width 148 height 28
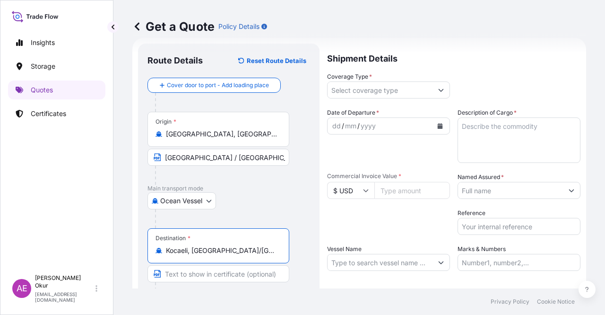
type input "Kocaeli, İzmit/Kocaeli, Türkiye"
click at [204, 269] on input "Text to appear on certificate" at bounding box center [219, 273] width 142 height 17
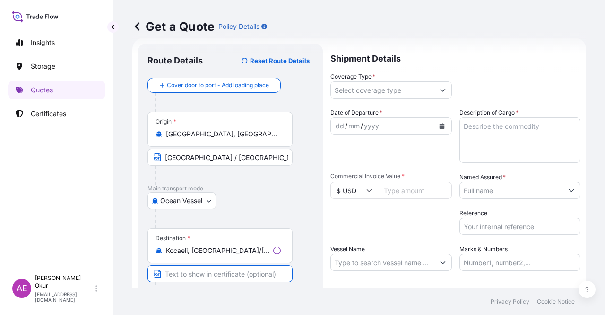
paste input "KOCAELI"
type input "KOCAELI / TURKEY"
click at [361, 90] on input "Coverage Type *" at bounding box center [380, 89] width 105 height 17
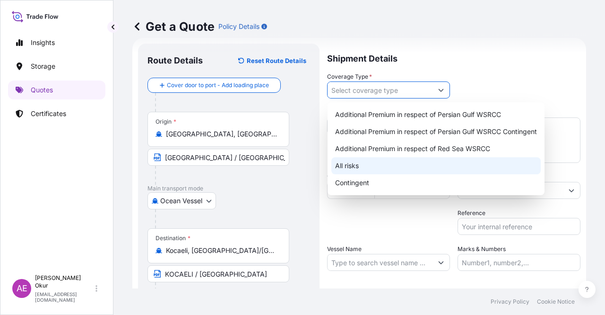
click at [354, 171] on div "All risks" at bounding box center [437, 165] width 210 height 17
type input "All risks"
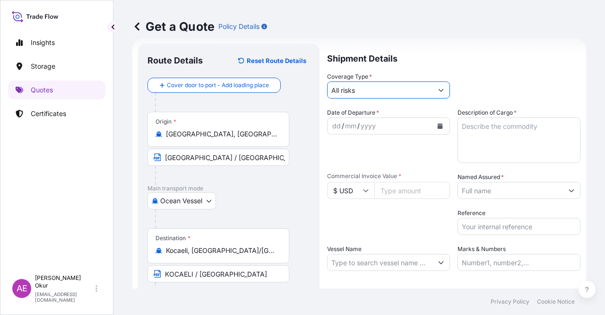
click at [336, 123] on div "dd" at bounding box center [337, 125] width 10 height 11
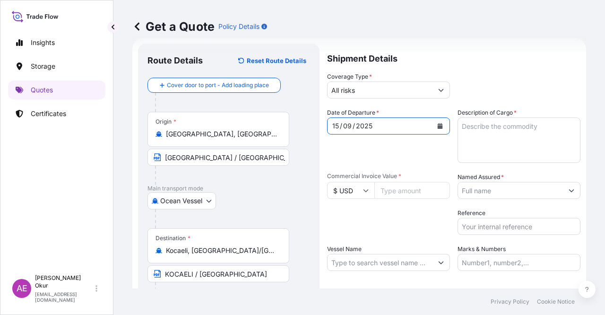
click at [404, 182] on input "Commercial Invoice Value *" at bounding box center [413, 190] width 76 height 17
paste input "729300"
type input "729300"
click at [514, 156] on textarea "Description of Cargo *" at bounding box center [519, 139] width 123 height 45
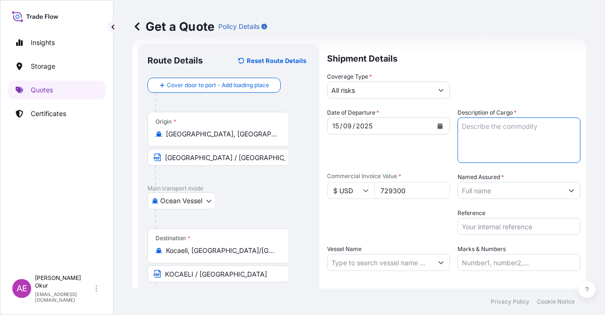
paste textarea "TI-PURE TITANIUM DIOXIDE (R902+)"
type textarea "TI-PURE TITANIUM DIOXIDE (R902+)"
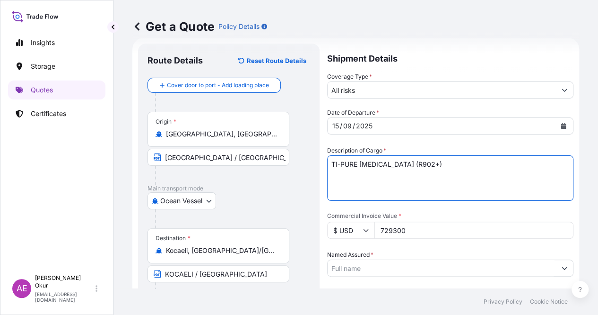
click at [508, 259] on input "Named Assured *" at bounding box center [442, 267] width 228 height 17
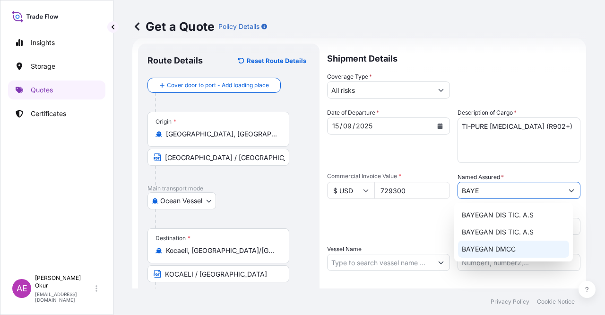
click at [510, 248] on span "BAYEGAN DMCC" at bounding box center [489, 248] width 54 height 9
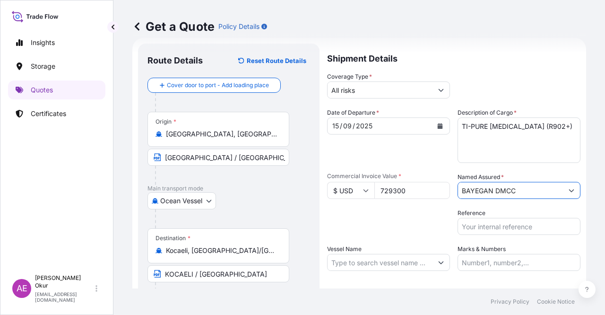
type input "BAYEGAN DMCC"
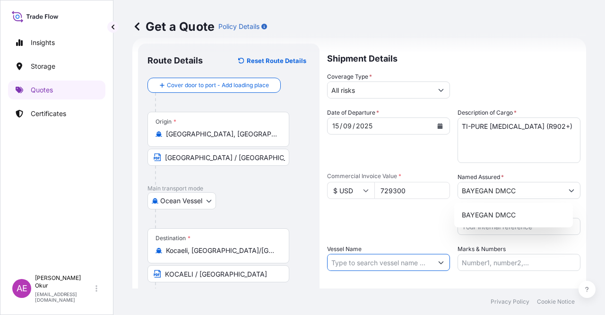
click at [394, 262] on input "Vessel Name" at bounding box center [380, 262] width 105 height 17
paste input "MSC MONTEREY V"
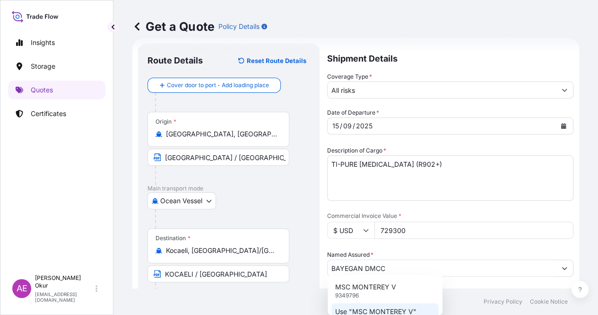
click at [391, 309] on p "Use "MSC MONTEREY V"" at bounding box center [375, 311] width 81 height 9
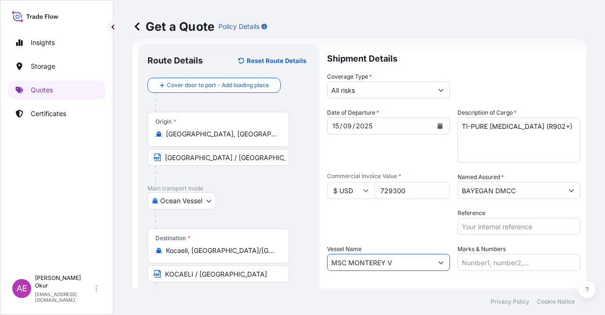
type input "MSC MONTEREY V"
click at [481, 263] on input "Marks & Numbers" at bounding box center [519, 262] width 123 height 17
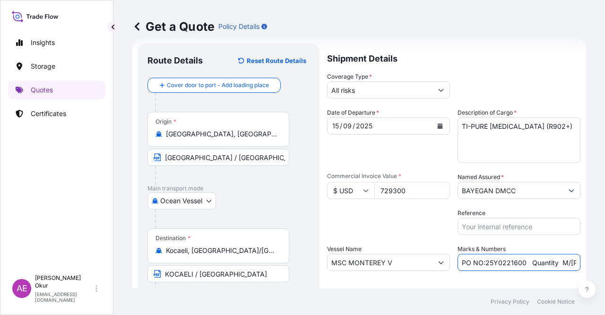
drag, startPoint x: 524, startPoint y: 261, endPoint x: 482, endPoint y: 263, distance: 41.7
click at [482, 263] on input "PO NO:25Y0221600 Quantity M/Tonn: 25.042,46 Premium: USD 1.705,97" at bounding box center [519, 262] width 123 height 17
paste input "200"
drag, startPoint x: 537, startPoint y: 264, endPoint x: 574, endPoint y: 266, distance: 37.4
click at [574, 266] on form "Route Details Reset Route Details Cover door to port - Add loading place Place …" at bounding box center [359, 192] width 454 height 309
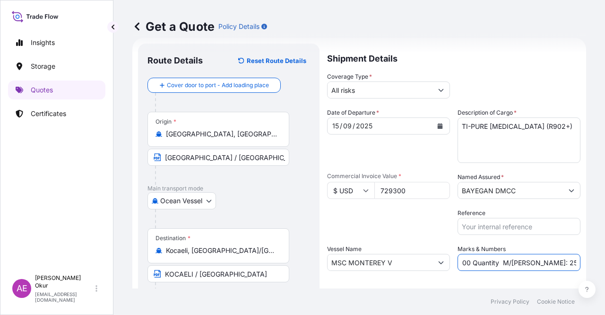
scroll to position [0, 101]
click at [514, 266] on input "PO NO:25Y0221200 Quantity M/Tonn: 25.042,46 Premium: USD 1.705,97" at bounding box center [519, 262] width 123 height 17
drag, startPoint x: 481, startPoint y: 262, endPoint x: 513, endPoint y: 259, distance: 32.3
click at [513, 259] on input "PO NO:25Y0221200 Quantity M/Tonn: 25.042,46 Premium: USD 1.705,97" at bounding box center [519, 262] width 123 height 17
paste input "35,000"
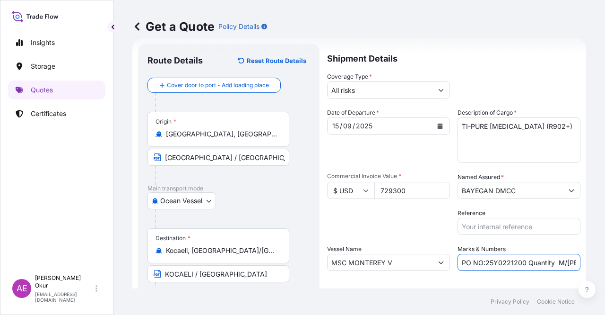
scroll to position [0, 112]
drag, startPoint x: 544, startPoint y: 262, endPoint x: 598, endPoint y: 255, distance: 54.3
click at [605, 255] on div "Get a Quote Policy Details Route Details Reset Route Details Cover door to port…" at bounding box center [360, 144] width 492 height 288
click at [552, 259] on input "PO NO:25Y0221200 Quantity M/Tonn: 235,000 Premium: USD 1.705,97" at bounding box center [519, 262] width 123 height 17
drag, startPoint x: 544, startPoint y: 261, endPoint x: 605, endPoint y: 259, distance: 60.6
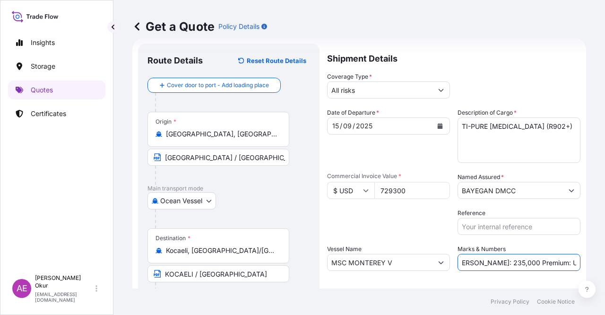
click at [605, 259] on div "Get a Quote Policy Details Route Details Reset Route Details Cover door to port…" at bounding box center [360, 144] width 492 height 288
paste input "80,22"
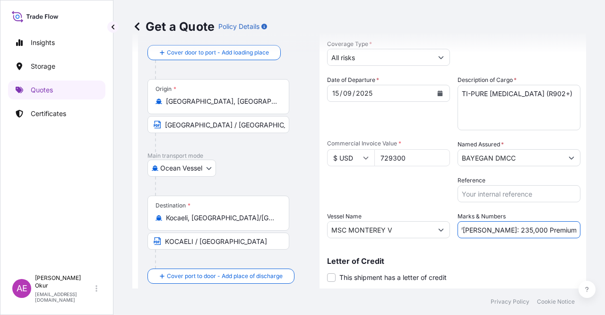
scroll to position [73, 0]
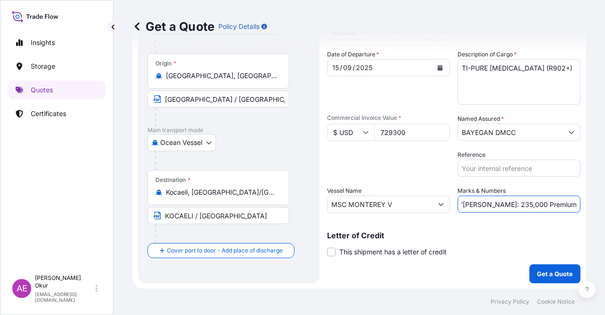
type input "PO NO:25Y0221200 Quantity M/Tonn: 235,000 Premium: USD 80,22"
click at [556, 292] on footer "Privacy Policy Cookie Notice" at bounding box center [360, 301] width 492 height 26
click at [547, 277] on p "Get a Quote" at bounding box center [555, 273] width 36 height 9
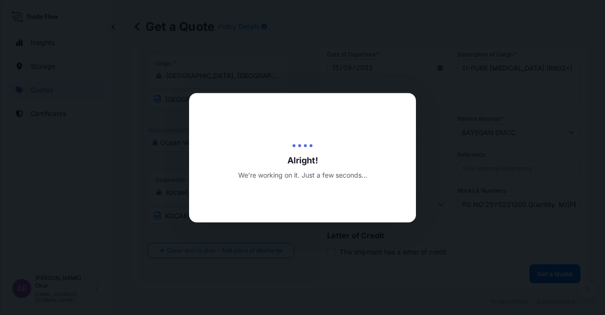
select select "Ocean Vessel"
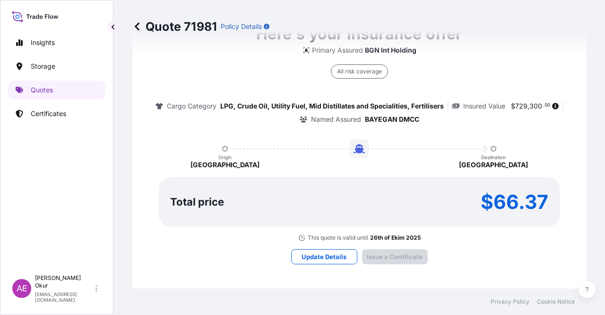
type input "26/09/2025"
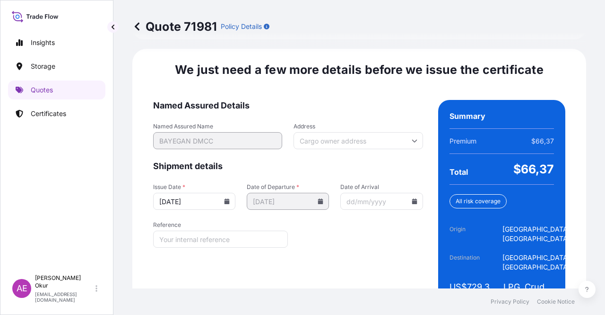
scroll to position [1209, 0]
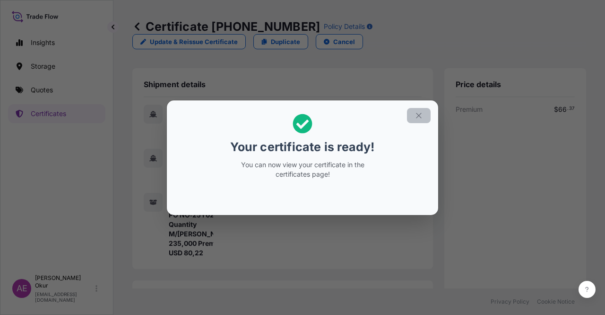
click at [420, 98] on div "Your certificate is ready! You can now view your certificate in the certificate…" at bounding box center [302, 157] width 605 height 315
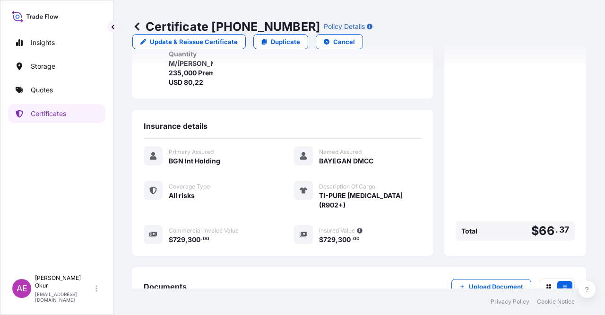
scroll to position [248, 0]
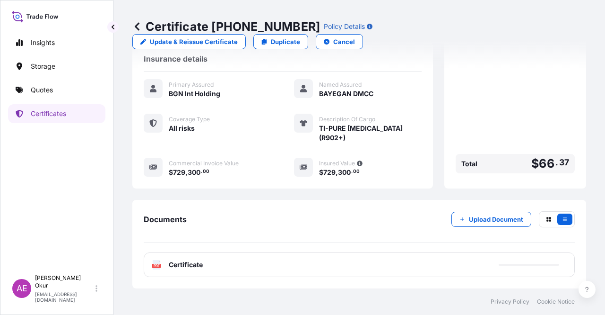
click at [190, 267] on span "Certificate" at bounding box center [186, 264] width 34 height 9
click at [187, 264] on span "Certificate" at bounding box center [186, 264] width 34 height 9
click at [186, 267] on span "Certificate" at bounding box center [186, 264] width 34 height 9
click at [198, 260] on span "Certificate" at bounding box center [186, 264] width 34 height 9
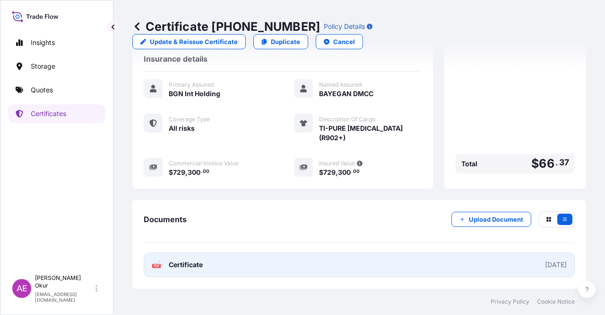
click at [189, 270] on link "PDF Certificate 2025-09-26" at bounding box center [359, 264] width 431 height 25
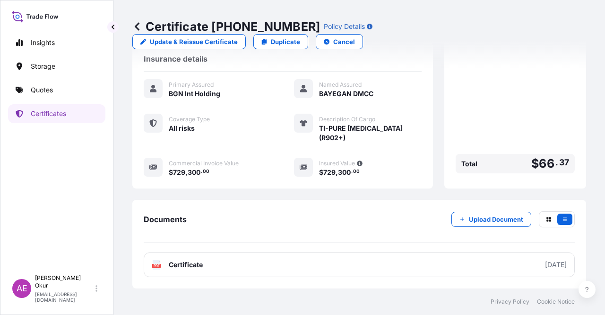
click at [69, 88] on link "Quotes" at bounding box center [56, 89] width 97 height 19
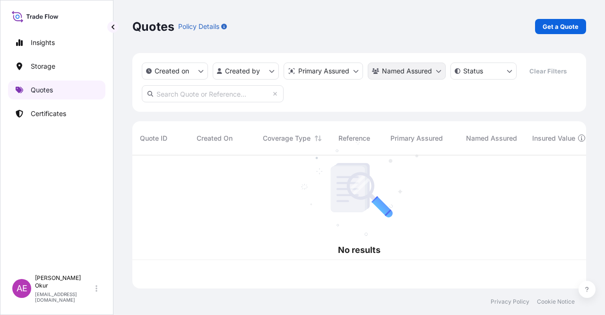
scroll to position [131, 447]
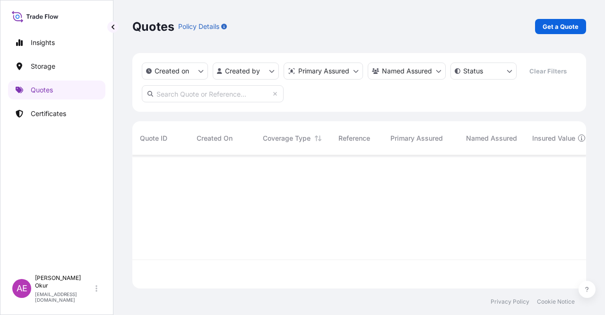
click at [573, 33] on link "Get a Quote" at bounding box center [560, 26] width 51 height 15
select select "Ocean Vessel"
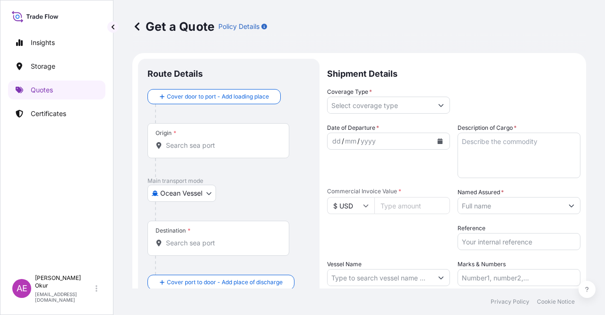
scroll to position [15, 0]
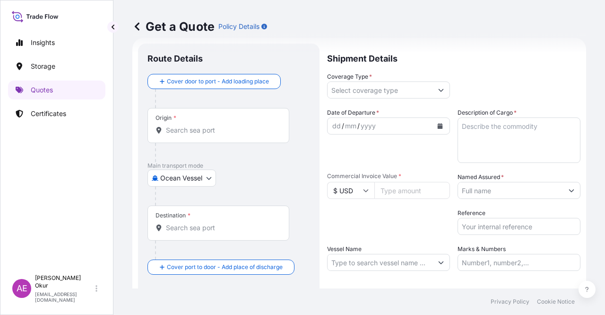
click at [214, 137] on div "Origin *" at bounding box center [219, 125] width 142 height 35
click at [214, 135] on input "Origin *" at bounding box center [222, 129] width 112 height 9
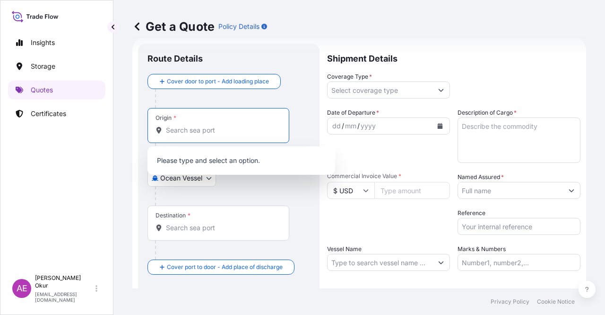
paste input "ANTWERP"
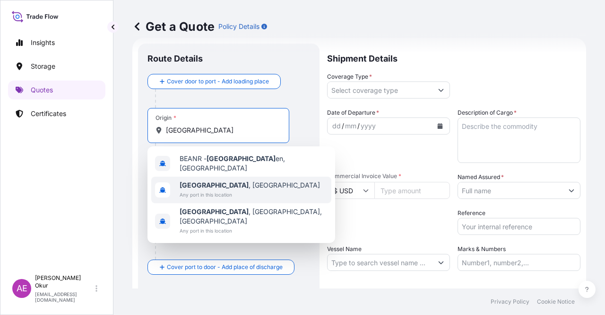
click at [216, 182] on span "Antwerp , Belgium" at bounding box center [250, 184] width 140 height 9
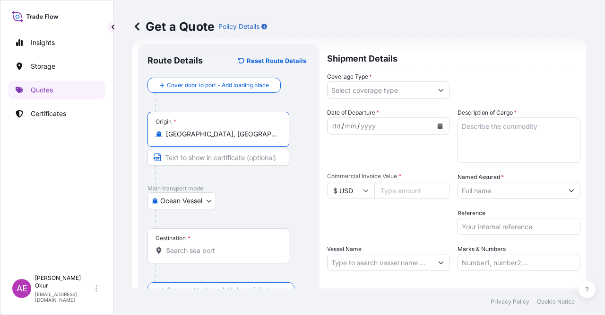
type input "Antwerp, Belgium"
click at [196, 162] on input "Text to appear on certificate" at bounding box center [219, 157] width 142 height 17
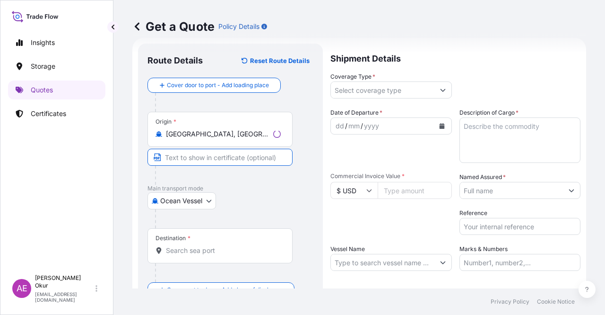
paste input "ANTWERP"
type input "ANTWERP / BELGIUM"
click at [215, 245] on input "Destination *" at bounding box center [222, 249] width 112 height 9
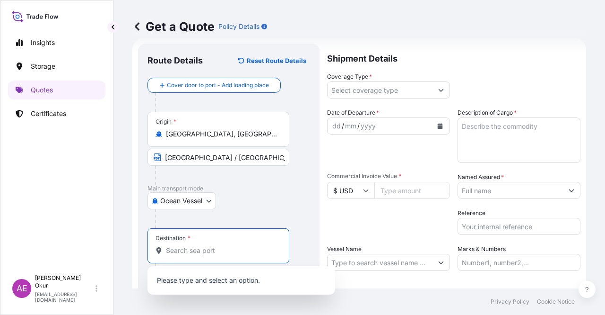
paste input "KOCAELI"
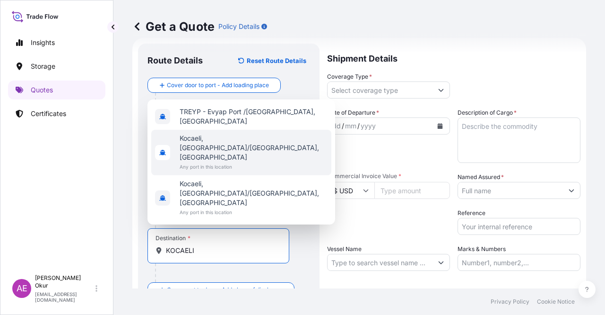
click at [220, 162] on span "Kocaeli, İzmit/Kocaeli, Türkiye" at bounding box center [254, 147] width 148 height 28
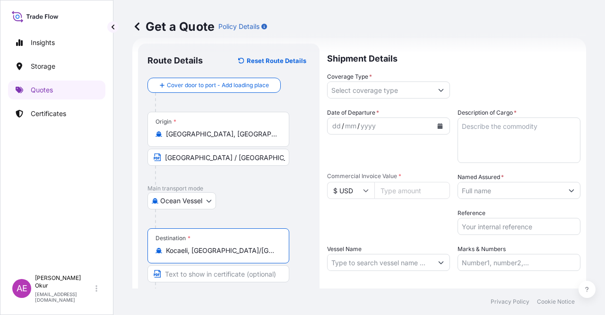
type input "Kocaeli, İzmit/Kocaeli, Türkiye"
click at [203, 269] on input "Text to appear on certificate" at bounding box center [219, 273] width 142 height 17
paste input "KOCAELI"
type input "KOCAELI / TURKEY"
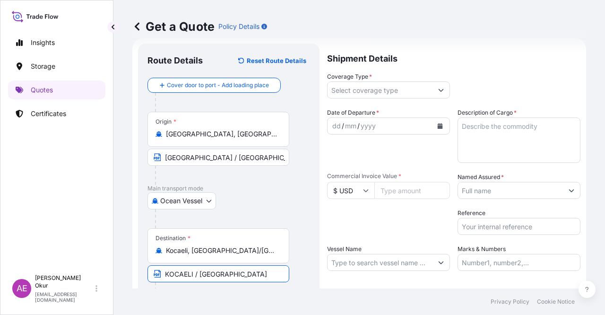
click at [362, 79] on label "Coverage Type *" at bounding box center [349, 76] width 45 height 9
click at [362, 81] on input "Coverage Type *" at bounding box center [380, 89] width 105 height 17
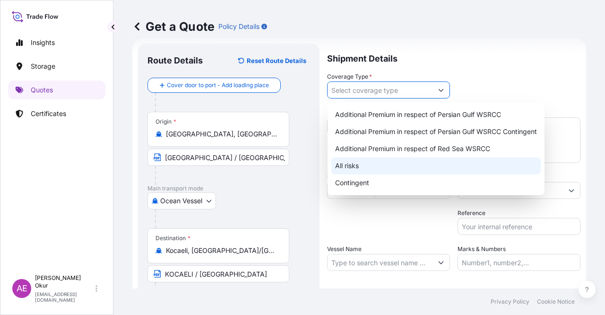
click at [355, 159] on div "All risks" at bounding box center [437, 165] width 210 height 17
type input "All risks"
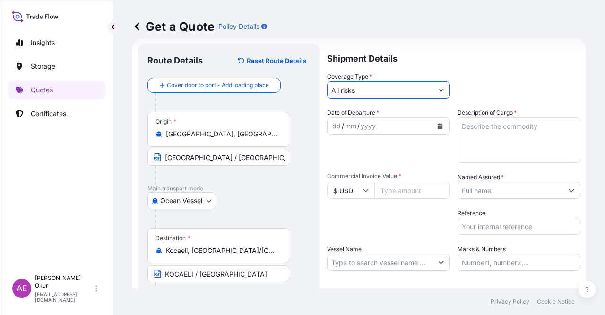
click at [332, 123] on div "dd" at bounding box center [337, 125] width 10 height 11
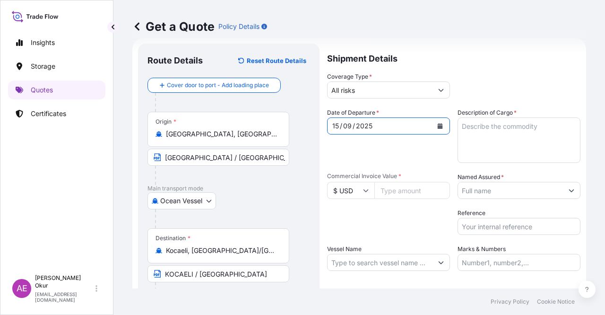
click at [482, 143] on textarea "Description of Cargo *" at bounding box center [519, 139] width 123 height 45
paste textarea "TI-PURE TITANIUM DIOXIDE (R902+)"
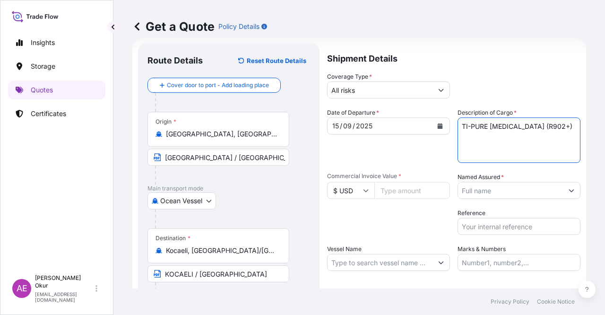
type textarea "TI-PURE TITANIUM DIOXIDE (R902+)"
click at [399, 189] on input "Commercial Invoice Value *" at bounding box center [413, 190] width 76 height 17
paste input "114400"
type input "114400"
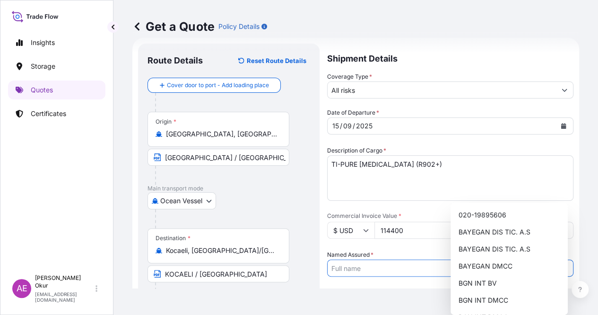
click at [488, 259] on input "Named Assured *" at bounding box center [442, 267] width 228 height 17
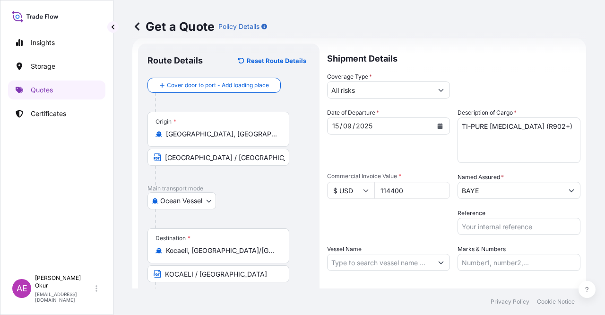
click at [569, 189] on icon "Show suggestions" at bounding box center [572, 190] width 6 height 6
click at [569, 187] on icon "Show suggestions" at bounding box center [572, 190] width 6 height 6
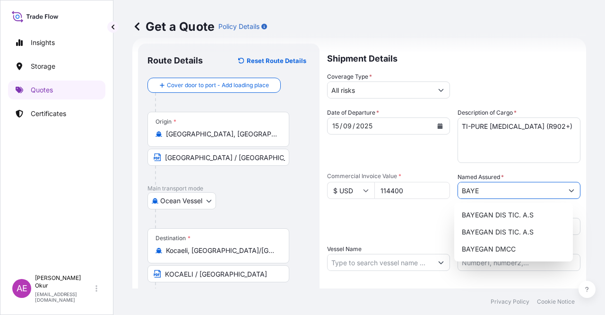
click at [563, 186] on button "Show suggestions" at bounding box center [571, 190] width 17 height 17
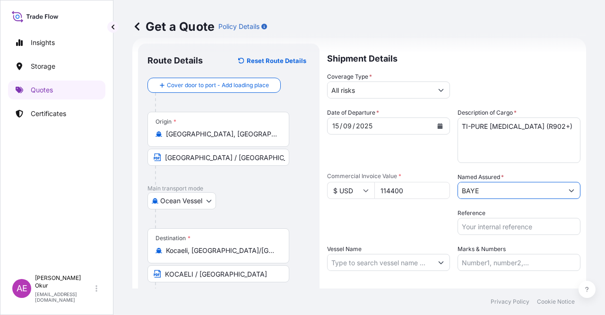
click at [563, 194] on button "Show suggestions" at bounding box center [571, 190] width 17 height 17
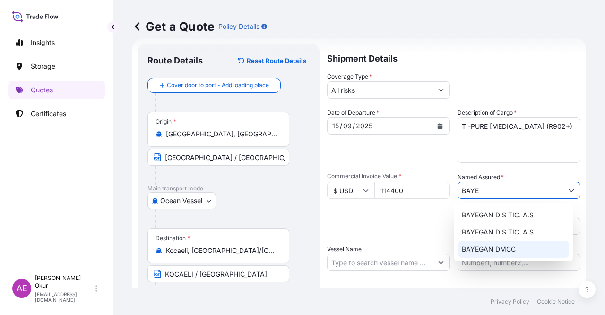
click at [498, 247] on span "BAYEGAN DMCC" at bounding box center [489, 248] width 54 height 9
type input "BAYEGAN DMCC"
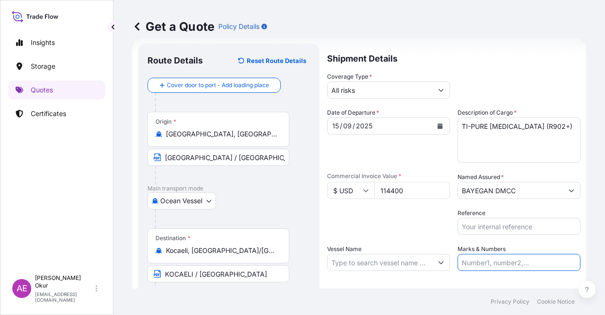
click at [507, 261] on input "Marks & Numbers" at bounding box center [519, 262] width 123 height 17
drag, startPoint x: 524, startPoint y: 261, endPoint x: 482, endPoint y: 265, distance: 41.8
click at [482, 265] on input "PO NO:25Y0209800 Quantity M/Tonn: 30.020,99 Premium: USD 2.597,27" at bounding box center [519, 262] width 123 height 17
paste input "21300"
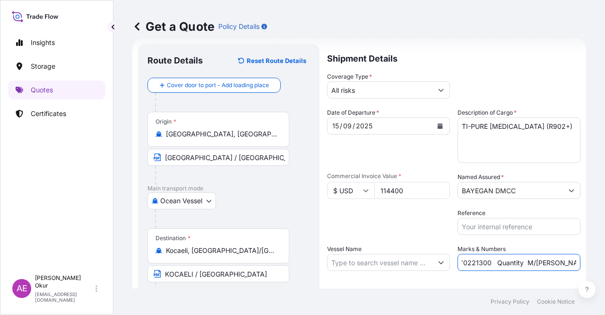
drag, startPoint x: 529, startPoint y: 262, endPoint x: 572, endPoint y: 260, distance: 43.1
click at [572, 260] on input "PO NO:25Y0221300 Quantity M/Tonn: 30.020,99 Premium: USD 2.597,27" at bounding box center [519, 262] width 123 height 17
click at [533, 268] on input "PO NO:25Y0221300 Quantity M/Tonn: 30.020,99 Premium: USD 2.597,27" at bounding box center [519, 262] width 123 height 17
drag, startPoint x: 551, startPoint y: 261, endPoint x: 521, endPoint y: 264, distance: 29.5
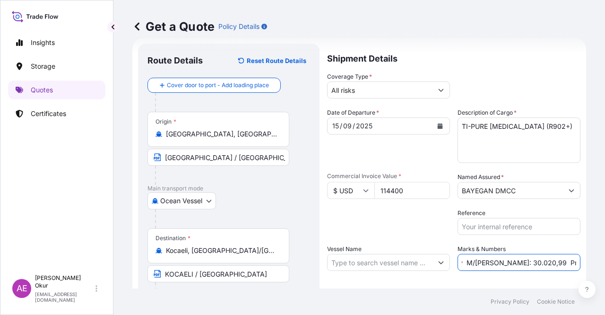
click at [521, 264] on input "PO NO:25Y0221300 Quantity M/Tonn: 30.020,99 Premium: USD 2.597,27" at bounding box center [519, 262] width 123 height 17
paste input "40,000"
type input "PO NO:25Y0221300 Quantity M/Tonn: 40,000 Premium: USD 2.597,27"
click at [348, 260] on input "Vessel Name" at bounding box center [380, 262] width 105 height 17
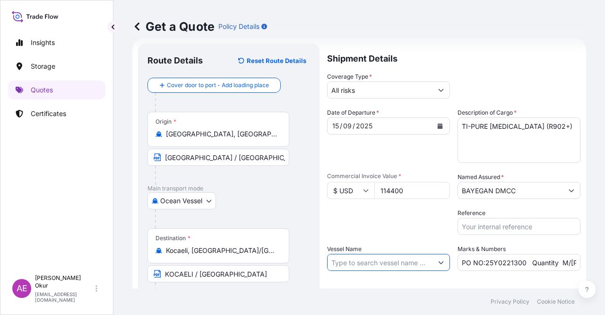
paste input "MSC MONTEREY V"
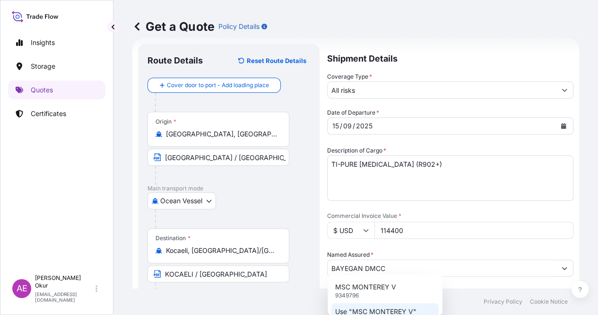
click at [380, 311] on p "Use "MSC MONTEREY V"" at bounding box center [375, 311] width 81 height 9
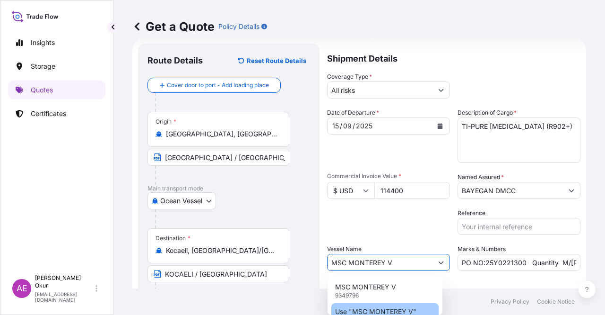
type input "MSC MONTEREY V"
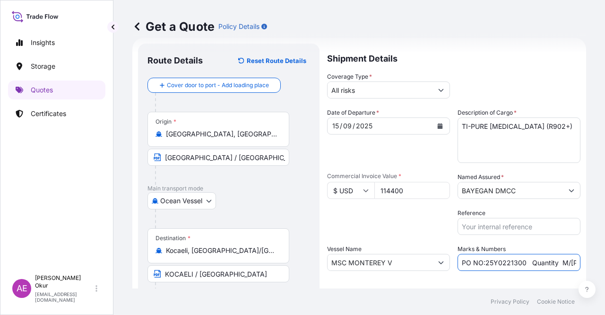
scroll to position [0, 114]
drag, startPoint x: 514, startPoint y: 261, endPoint x: 605, endPoint y: 255, distance: 91.5
click at [605, 255] on div "Get a Quote Policy Details Route Details Reset Route Details Cover door to port…" at bounding box center [360, 144] width 492 height 288
click at [516, 262] on input "PO NO:25Y0221300 Quantity M/Tonn: 40,000 Premium: USD 2.597,27" at bounding box center [519, 262] width 123 height 17
drag, startPoint x: 544, startPoint y: 259, endPoint x: 605, endPoint y: 255, distance: 61.2
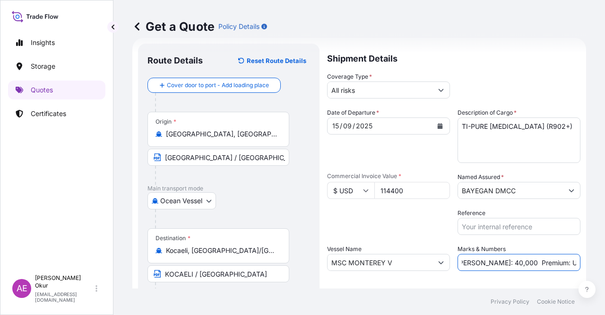
click at [605, 256] on div "Get a Quote Policy Details Route Details Reset Route Details Cover door to port…" at bounding box center [360, 144] width 492 height 288
paste input "12,58"
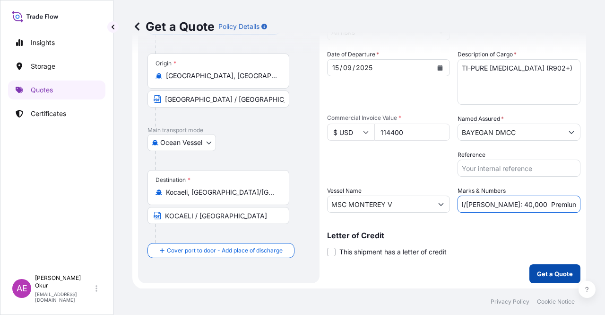
type input "PO NO:25Y0221300 Quantity M/Tonn: 40,000 Premium: USD 12,58"
click at [547, 273] on p "Get a Quote" at bounding box center [555, 273] width 36 height 9
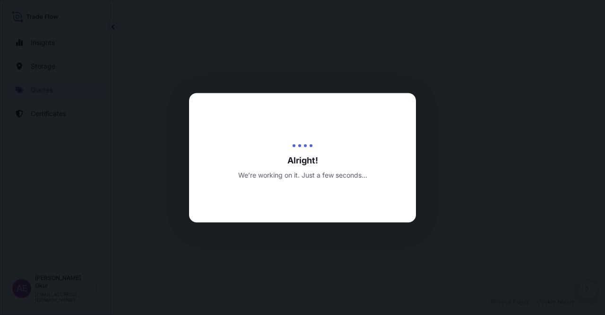
select select "Ocean Vessel"
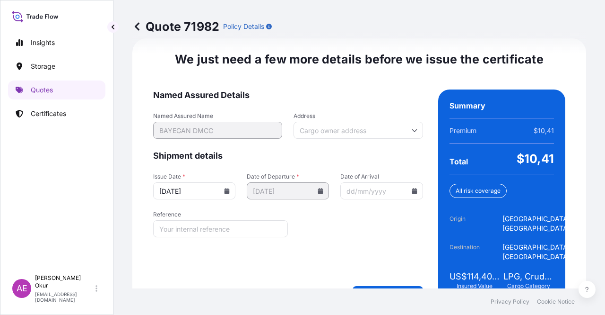
scroll to position [1209, 0]
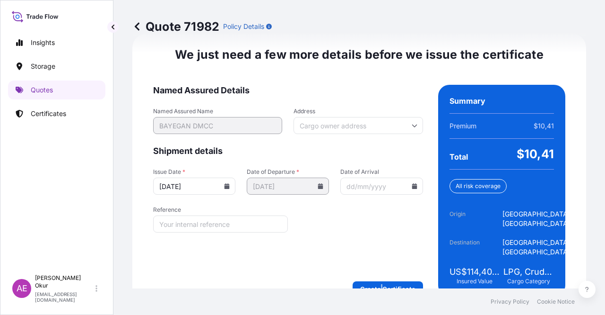
click at [378, 257] on form "Named Assured Details Named Assured Name BAYEGAN DMCC Address Shipment details …" at bounding box center [288, 190] width 270 height 211
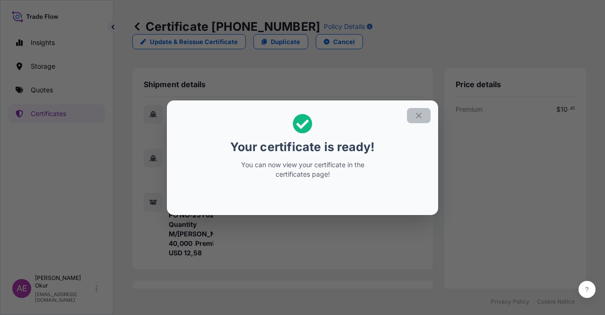
click at [412, 114] on button "button" at bounding box center [419, 115] width 24 height 15
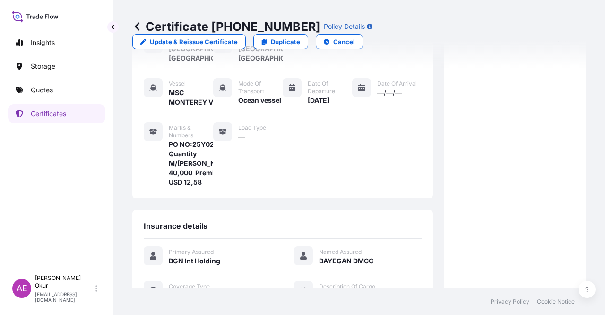
scroll to position [239, 0]
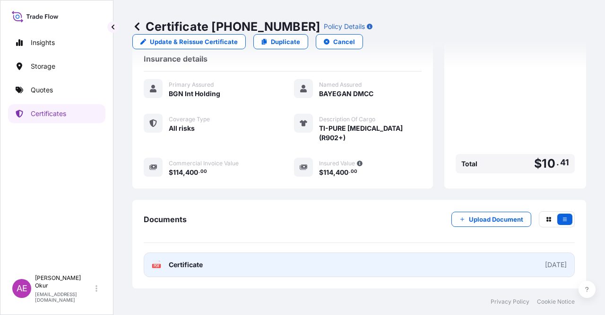
click at [198, 262] on span "Certificate" at bounding box center [186, 264] width 34 height 9
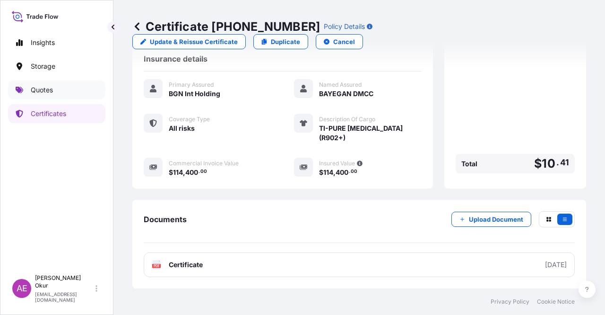
click at [60, 88] on link "Quotes" at bounding box center [56, 89] width 97 height 19
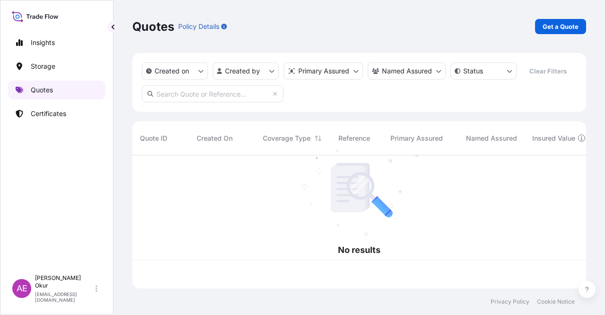
scroll to position [131, 447]
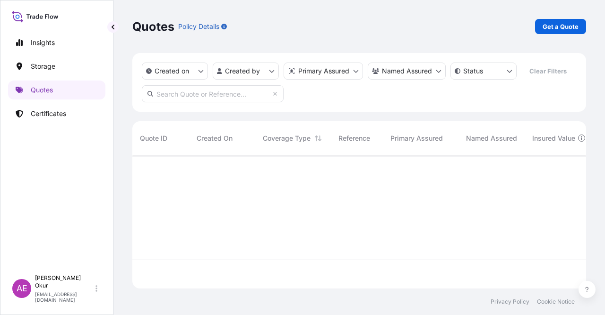
click at [547, 18] on div "Quotes Policy Details Get a Quote" at bounding box center [359, 26] width 454 height 53
click at [552, 24] on p "Get a Quote" at bounding box center [561, 26] width 36 height 9
select select "Ocean Vessel"
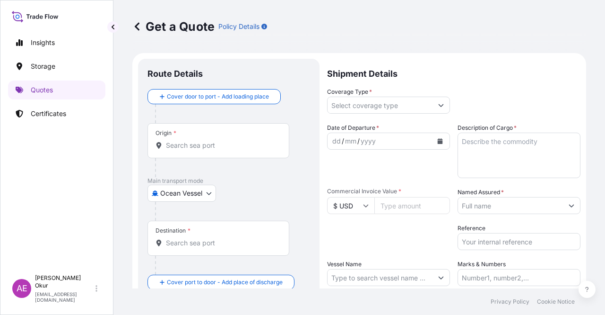
scroll to position [15, 0]
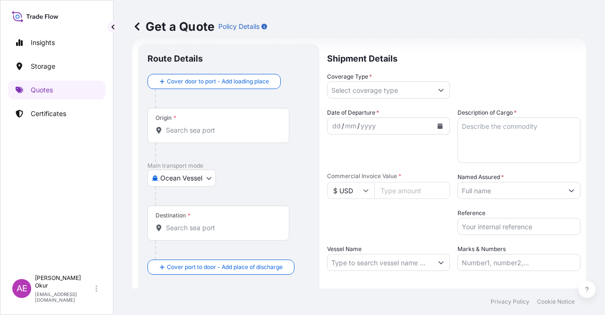
click at [223, 128] on input "Origin *" at bounding box center [222, 129] width 112 height 9
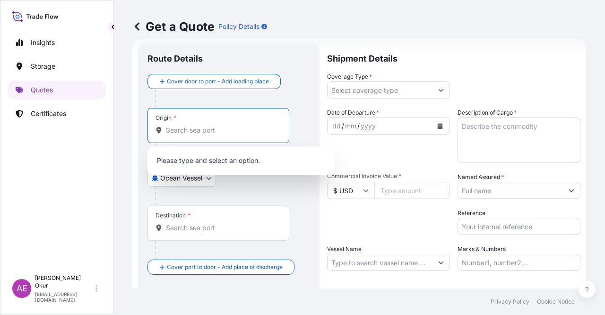
paste input "ANTWERP"
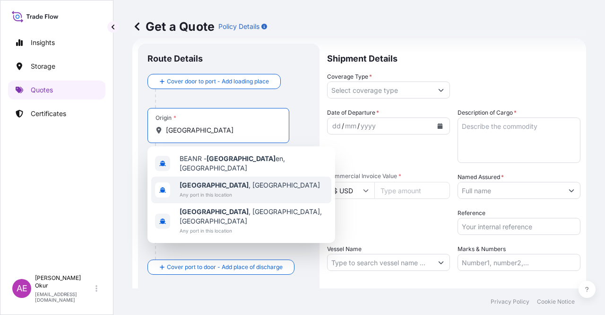
click at [216, 190] on span "Any port in this location" at bounding box center [250, 194] width 140 height 9
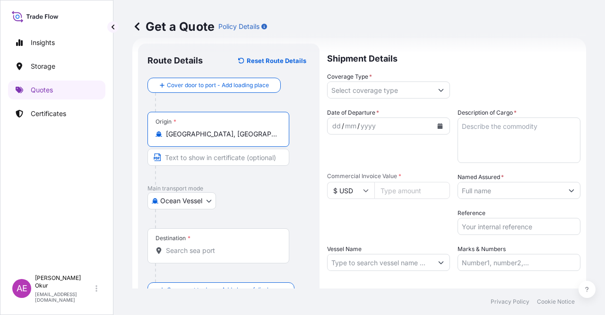
type input "Antwerp, Belgium"
click at [202, 159] on input "Text to appear on certificate" at bounding box center [219, 157] width 142 height 17
paste input "ANTWERP"
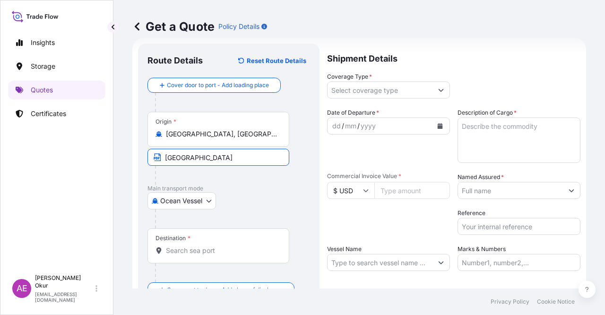
type input "ANTWERP / BELGIUM"
click at [180, 248] on input "Destination *" at bounding box center [222, 249] width 112 height 9
paste input "KOCAELI"
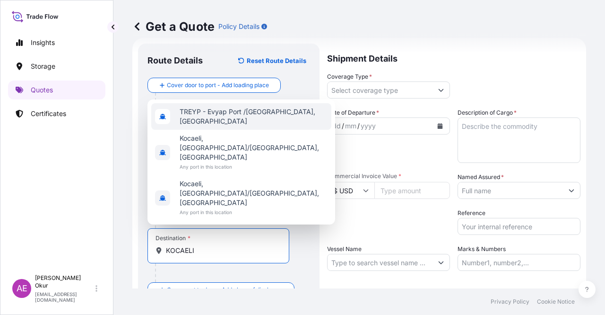
click at [226, 162] on span "Kocaeli, İzmit/Kocaeli, Türkiye" at bounding box center [254, 147] width 148 height 28
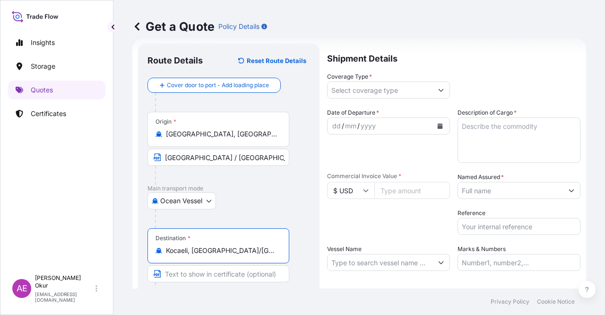
type input "Kocaeli, İzmit/Kocaeli, Türkiye"
click at [219, 271] on input "Text to appear on certificate" at bounding box center [219, 273] width 142 height 17
paste input "KOCAELI"
type input "KOCAELI / TURKEY"
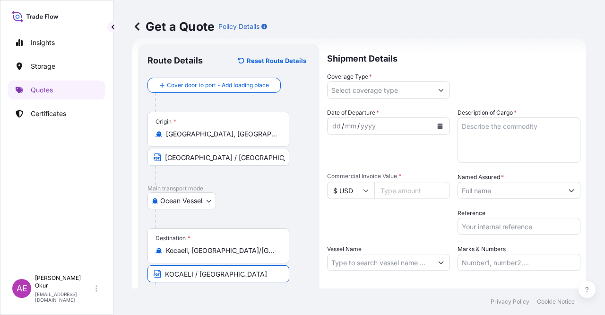
click at [368, 88] on input "Coverage Type *" at bounding box center [380, 89] width 105 height 17
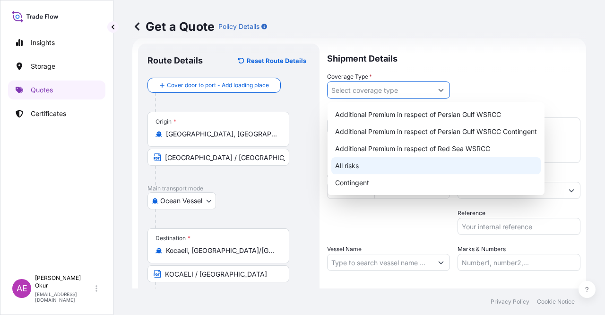
click at [346, 168] on div "All risks" at bounding box center [437, 165] width 210 height 17
type input "All risks"
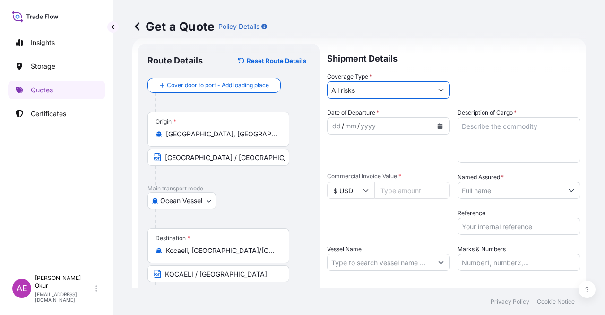
click at [331, 120] on div "dd / mm / yyyy" at bounding box center [380, 125] width 105 height 17
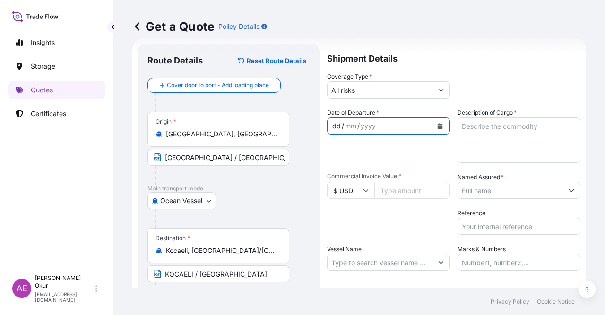
click at [331, 121] on div "dd / mm / yyyy" at bounding box center [380, 125] width 105 height 17
click at [334, 125] on div "dd" at bounding box center [337, 125] width 10 height 11
drag, startPoint x: 385, startPoint y: 193, endPoint x: 386, endPoint y: 197, distance: 4.8
click at [385, 193] on input "Commercial Invoice Value *" at bounding box center [413, 190] width 76 height 17
paste input "14300"
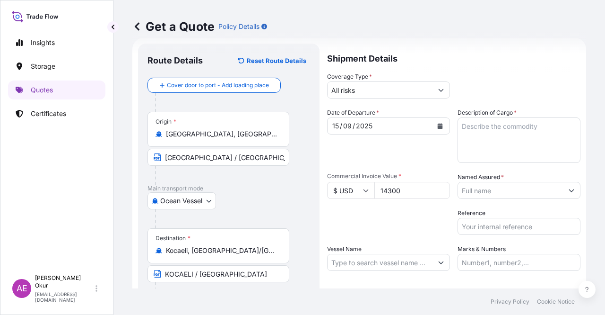
type input "14300"
click at [489, 144] on textarea "Description of Cargo *" at bounding box center [519, 139] width 123 height 45
paste textarea "TI-PURE TITANIUM DIOXIDE (R900)"
type textarea "TI-PURE TITANIUM DIOXIDE (R900)"
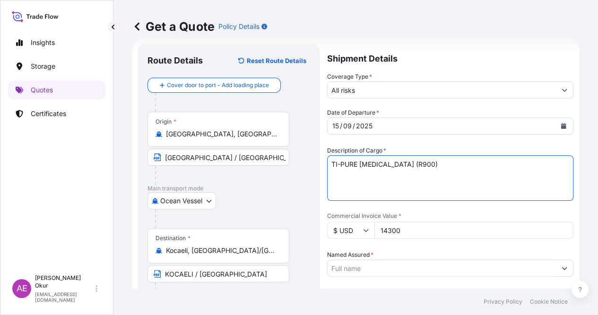
click at [486, 259] on input "Named Assured *" at bounding box center [442, 267] width 228 height 17
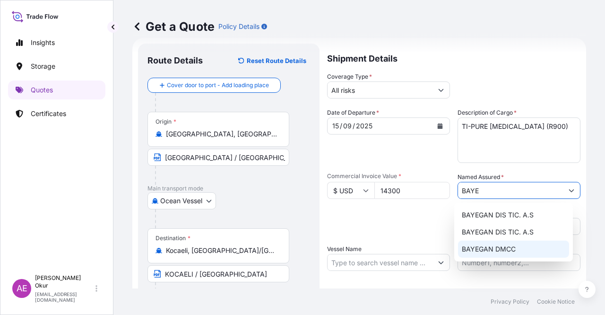
click at [493, 249] on span "BAYEGAN DMCC" at bounding box center [489, 248] width 54 height 9
type input "BAYEGAN DMCC"
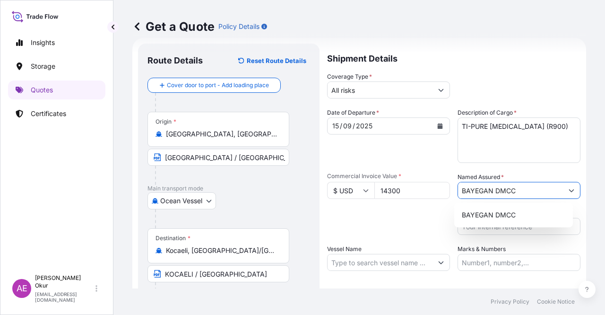
click at [483, 270] on input "Marks & Numbers" at bounding box center [519, 262] width 123 height 17
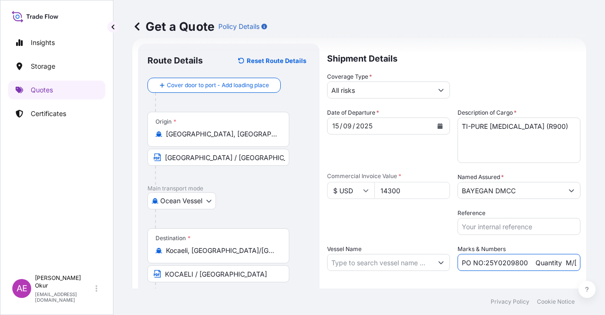
drag, startPoint x: 523, startPoint y: 261, endPoint x: 483, endPoint y: 263, distance: 40.3
click at [483, 263] on input "PO NO:25Y0209800 Quantity M/Tonn: 30.020,99 Premium: USD 2.597,27" at bounding box center [519, 262] width 123 height 17
paste input "214"
drag, startPoint x: 555, startPoint y: 261, endPoint x: 565, endPoint y: 261, distance: 9.5
click at [569, 261] on input "PO NO:25Y0221400 Quantity M/Tonn: 30.020,99 Premium: USD 2.597,27" at bounding box center [519, 262] width 123 height 17
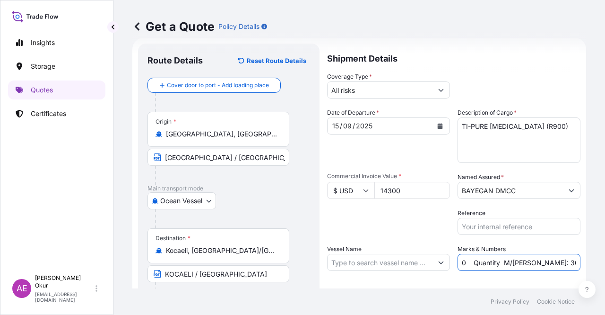
scroll to position [0, 79]
click at [494, 263] on input "PO NO:25Y0221400 Quantity M/Tonn: 30.020,99 Premium: USD 2.597,27" at bounding box center [519, 262] width 123 height 17
click at [518, 254] on input "PO NO:25Y0221400 Quantity M/Tonn: 30.020,99 Premium: USD 2.597,27" at bounding box center [519, 262] width 123 height 17
drag, startPoint x: 507, startPoint y: 262, endPoint x: 538, endPoint y: 261, distance: 31.2
click at [538, 261] on input "PO NO:25Y0221400 Quantity M/Tonn: 30.020,99 Premium: USD 2.597,27" at bounding box center [519, 262] width 123 height 17
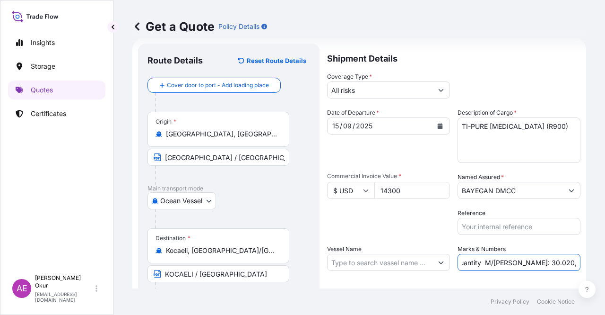
paste input "5,000"
type input "PO NO:25Y0221400 Quantity M/Tonn: 5,000 Premium: USD 2.597,27"
click at [366, 264] on input "Vessel Name" at bounding box center [380, 262] width 105 height 17
paste input "MSC MONTEREY V"
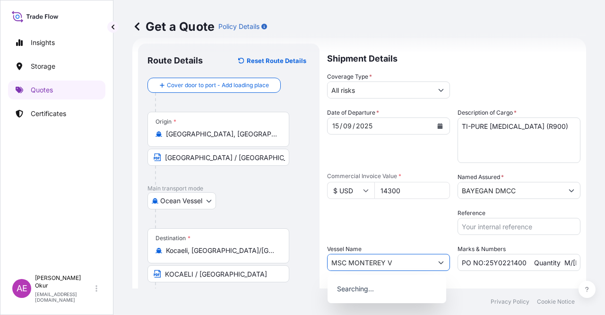
type input "MSC MONTEREY V"
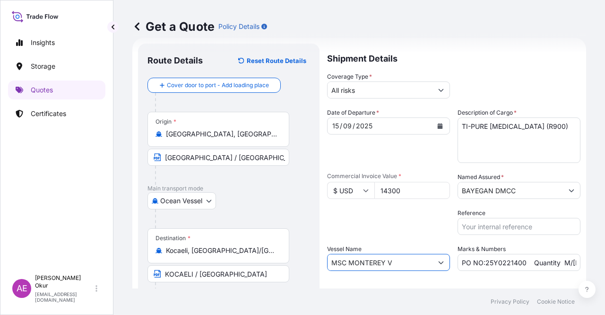
click at [396, 260] on input "MSC MONTEREY V" at bounding box center [380, 262] width 105 height 17
click at [438, 263] on icon "Show suggestions" at bounding box center [441, 262] width 6 height 6
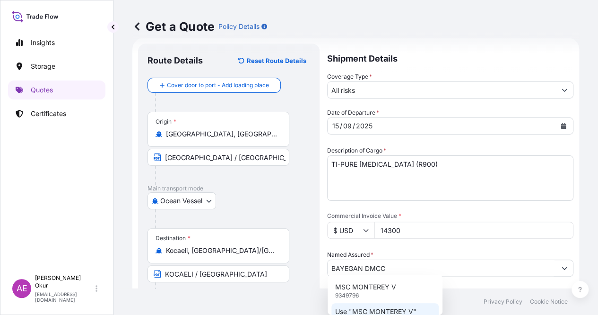
click at [388, 312] on p "Use "MSC MONTEREY V"" at bounding box center [375, 311] width 81 height 9
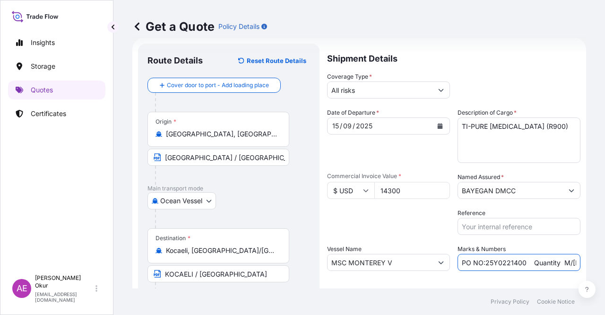
scroll to position [0, 112]
drag, startPoint x: 540, startPoint y: 268, endPoint x: 605, endPoint y: 270, distance: 64.8
click at [605, 270] on div "Get a Quote Policy Details Route Details Reset Route Details Cover door to port…" at bounding box center [360, 144] width 492 height 288
click at [543, 263] on input "PO NO:25Y0221400 Quantity M/Tonn: 5,000 Premium: USD 2.597,27" at bounding box center [519, 262] width 123 height 17
click at [549, 263] on input "PO NO:25Y0221400 Quantity M/Tonn: 5,000 Premium: USD 2.597,27" at bounding box center [519, 262] width 123 height 17
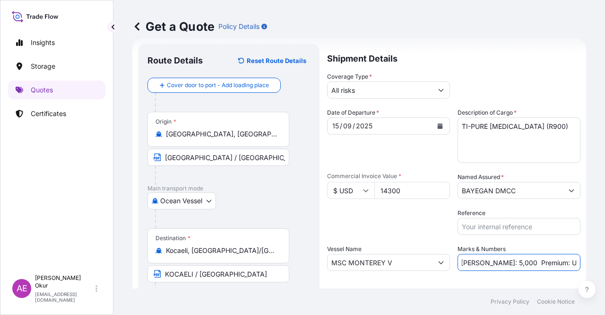
drag, startPoint x: 543, startPoint y: 262, endPoint x: 596, endPoint y: 257, distance: 53.2
click at [605, 257] on div "Get a Quote Policy Details Route Details Reset Route Details Cover door to port…" at bounding box center [360, 144] width 492 height 288
paste input "1,5"
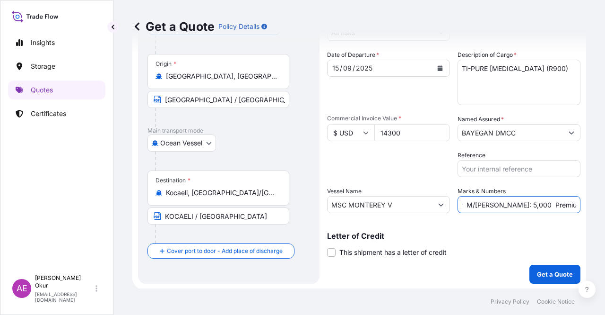
scroll to position [73, 0]
type input "PO NO:25Y0221400 Quantity M/Tonn: 5,000 Premium: USD 1,57"
click at [547, 273] on p "Get a Quote" at bounding box center [555, 273] width 36 height 9
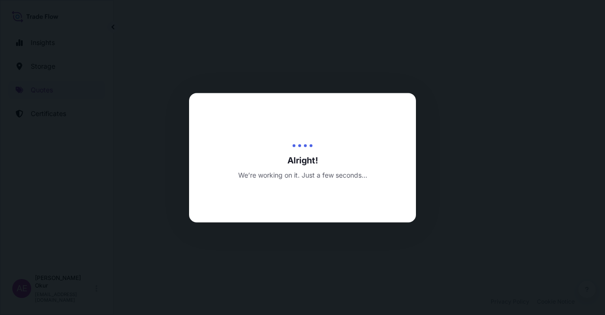
select select "Ocean Vessel"
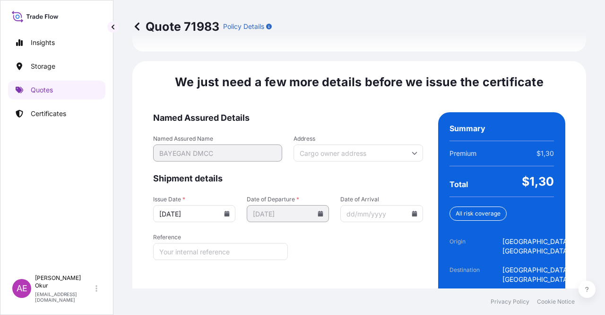
scroll to position [1194, 0]
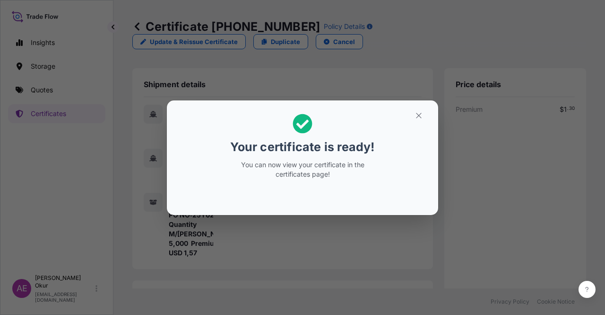
click at [435, 123] on section "Your certificate is ready! You can now view your certificate in the certificate…" at bounding box center [303, 157] width 272 height 114
click at [426, 122] on button "button" at bounding box center [419, 115] width 24 height 15
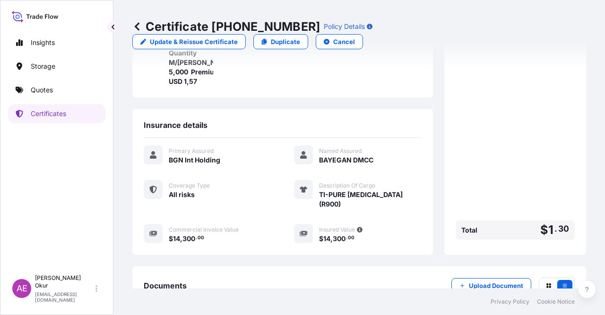
scroll to position [239, 0]
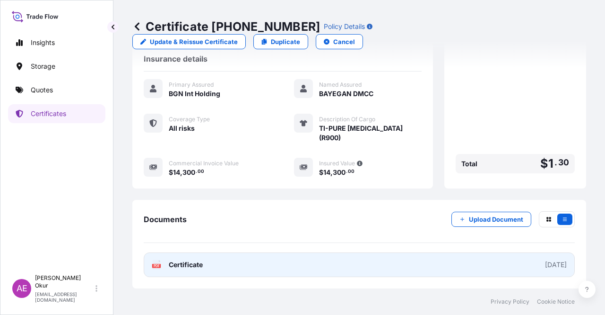
click at [179, 272] on link "PDF Certificate 2025-09-26" at bounding box center [359, 264] width 431 height 25
